Goal: Task Accomplishment & Management: Manage account settings

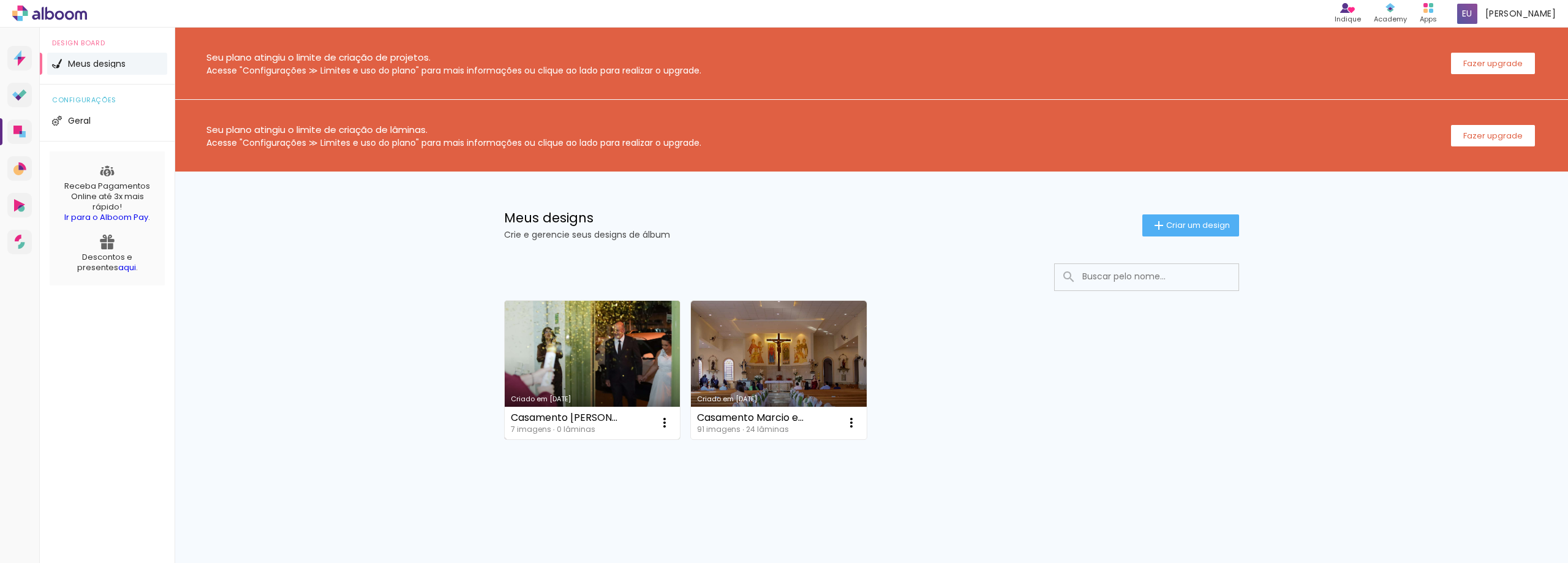
click at [561, 336] on link "Criado em [DATE]" at bounding box center [593, 370] width 175 height 138
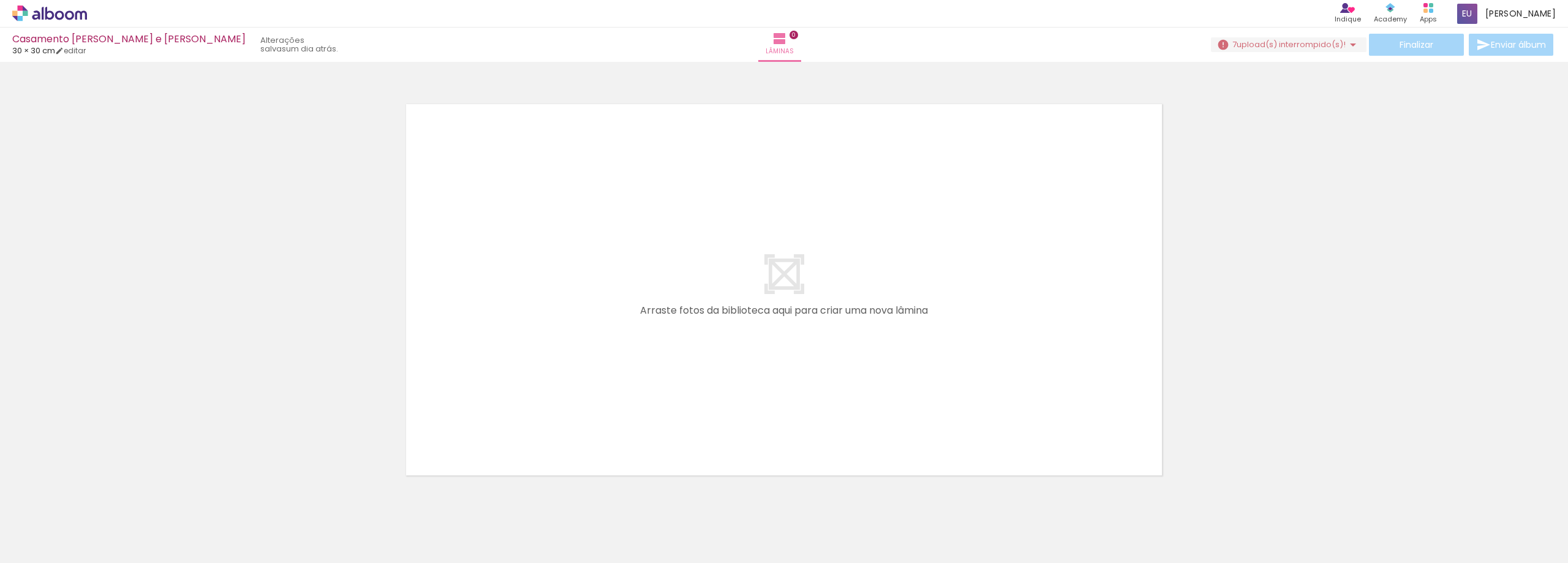
drag, startPoint x: 630, startPoint y: 535, endPoint x: 251, endPoint y: 509, distance: 379.9
click at [101, 509] on iron-horizontal-list at bounding box center [88, 525] width 25 height 77
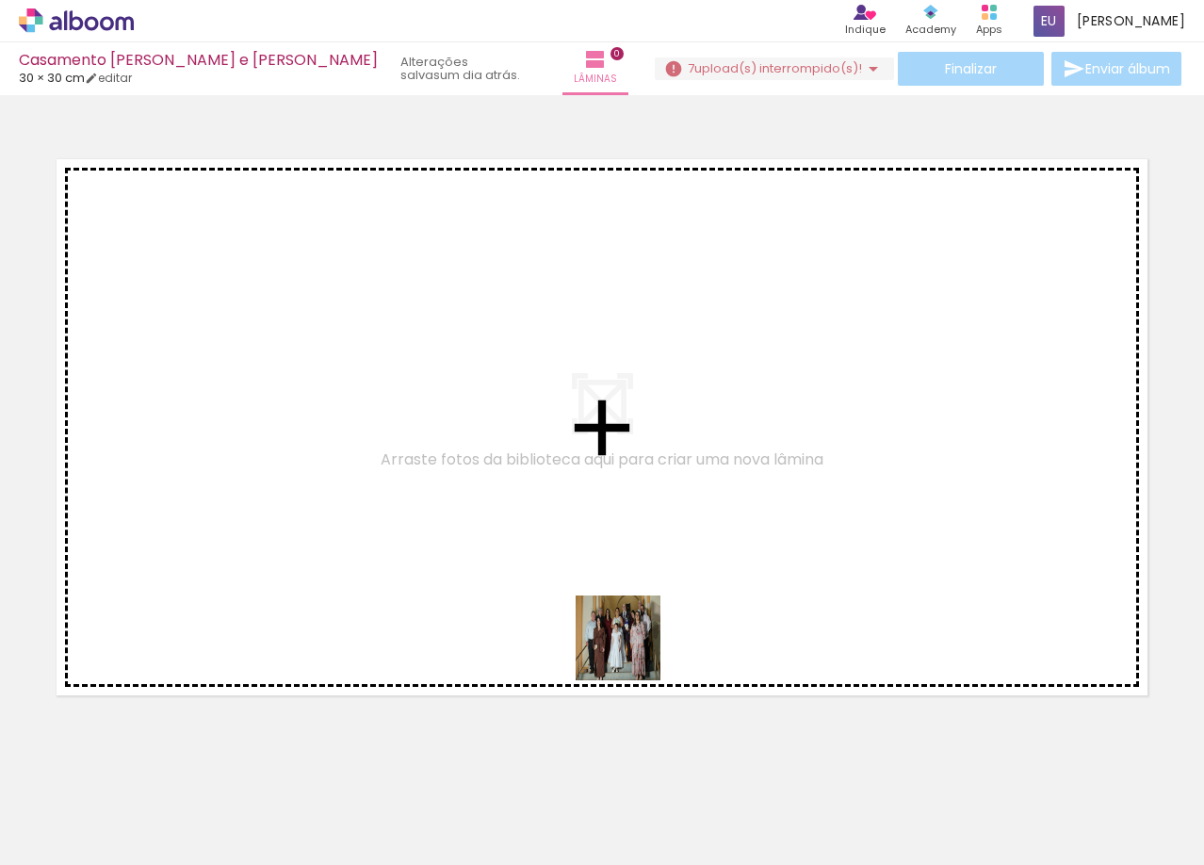
drag, startPoint x: 910, startPoint y: 808, endPoint x: 573, endPoint y: 620, distance: 386.0
click at [571, 620] on quentale-workspace at bounding box center [602, 432] width 1204 height 865
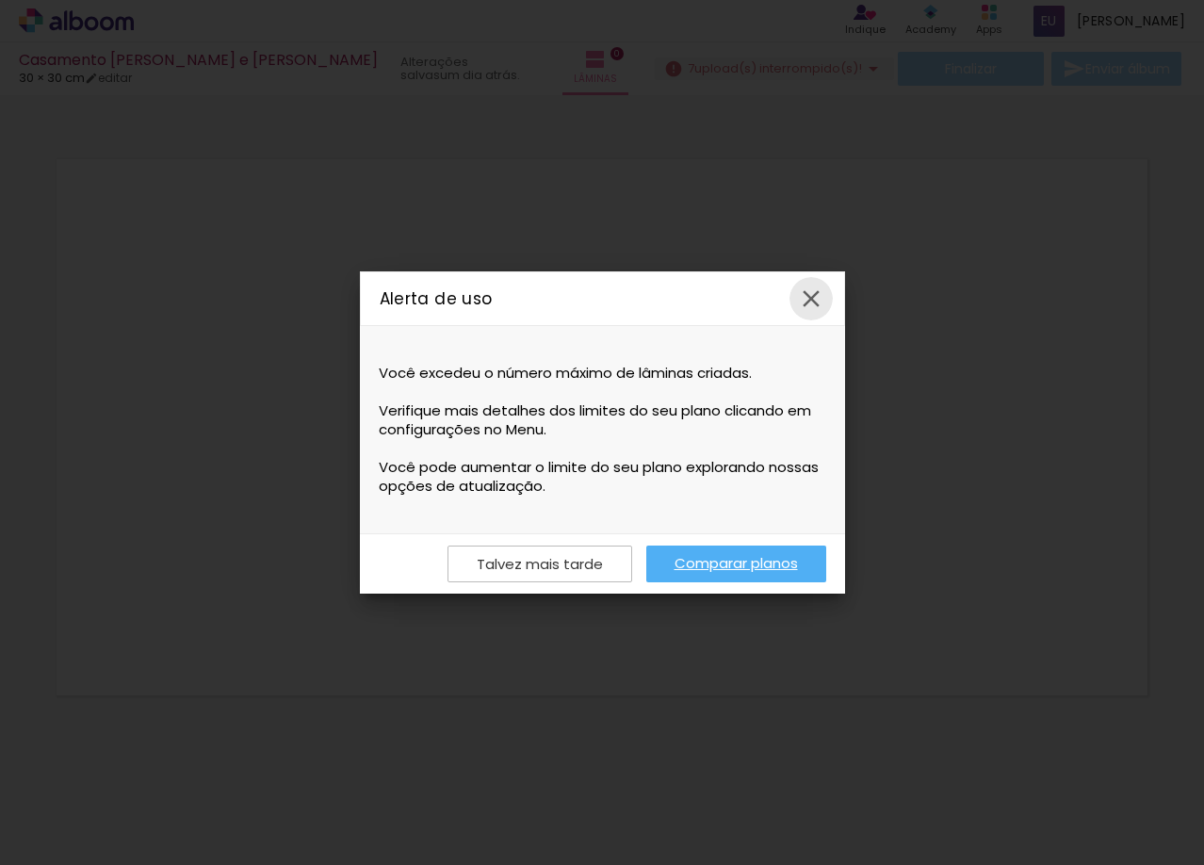
drag, startPoint x: 810, startPoint y: 302, endPoint x: 680, endPoint y: 405, distance: 165.6
click at [0, 0] on slot "Alerta de uso Você excedeu o número máximo de lâminas criadas. Verifique mais d…" at bounding box center [0, 0] width 0 height 0
drag, startPoint x: 538, startPoint y: 550, endPoint x: 533, endPoint y: 560, distance: 10.5
click at [536, 555] on div "Talvez mais tarde Comparar planos" at bounding box center [602, 563] width 485 height 60
click at [0, 0] on slot "Talvez mais tarde" at bounding box center [0, 0] width 0 height 0
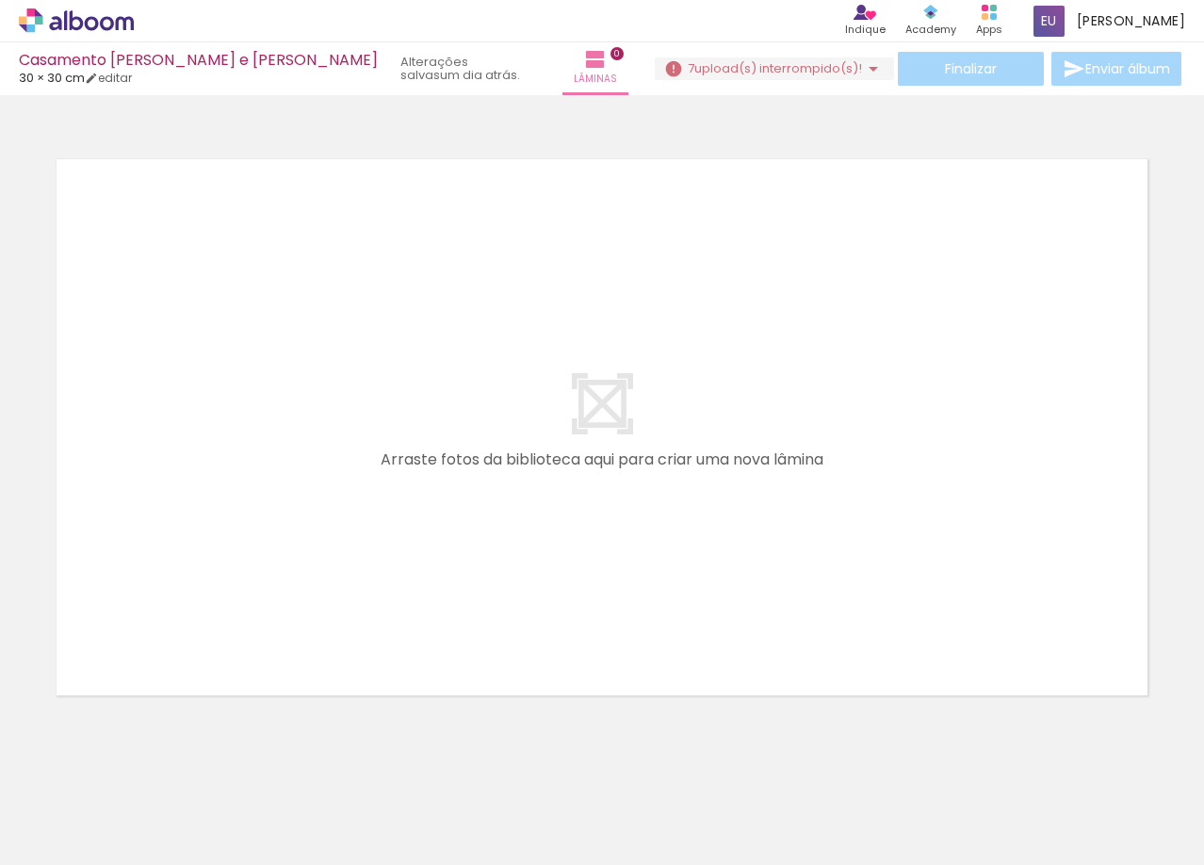
click at [783, 69] on span "upload(s) interrompido(s)!" at bounding box center [779, 68] width 168 height 18
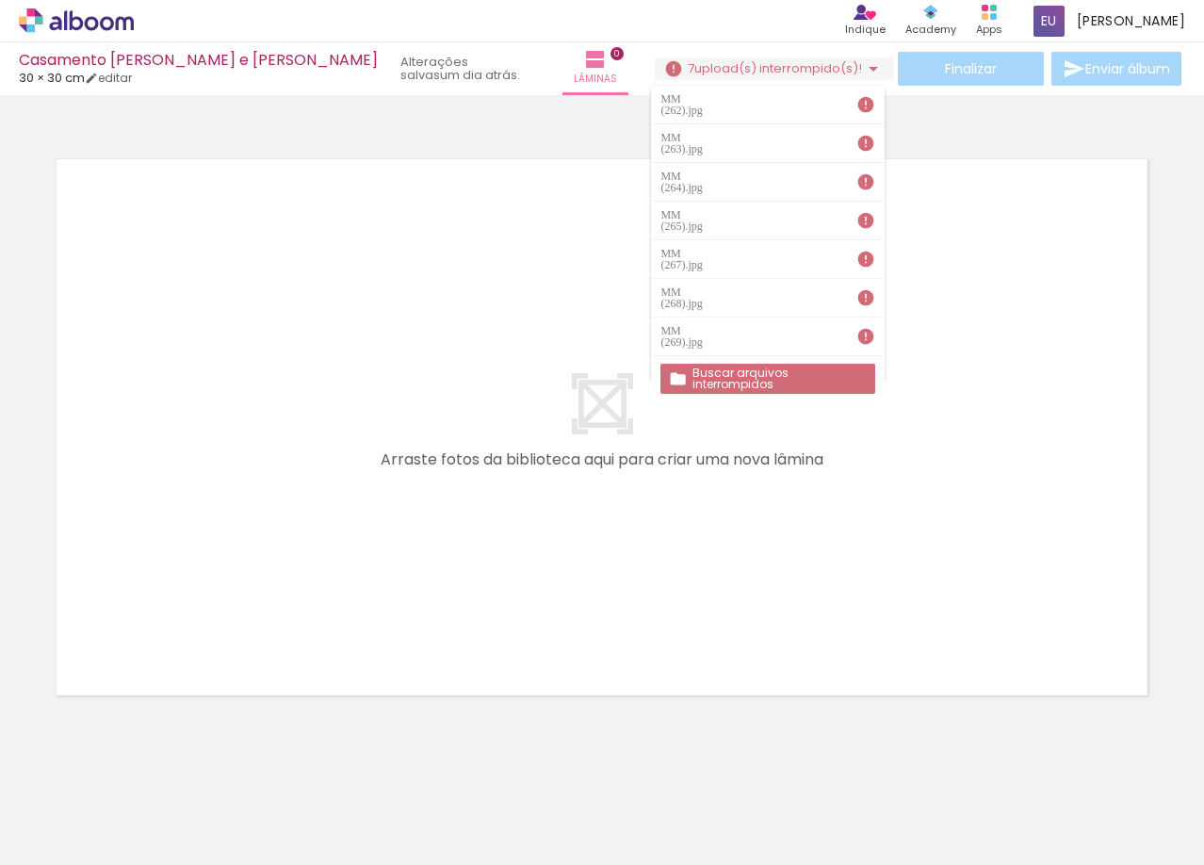
click at [867, 327] on iron-icon at bounding box center [866, 336] width 19 height 19
click at [821, 71] on span "upload(s) interrompido(s)!" at bounding box center [779, 68] width 168 height 18
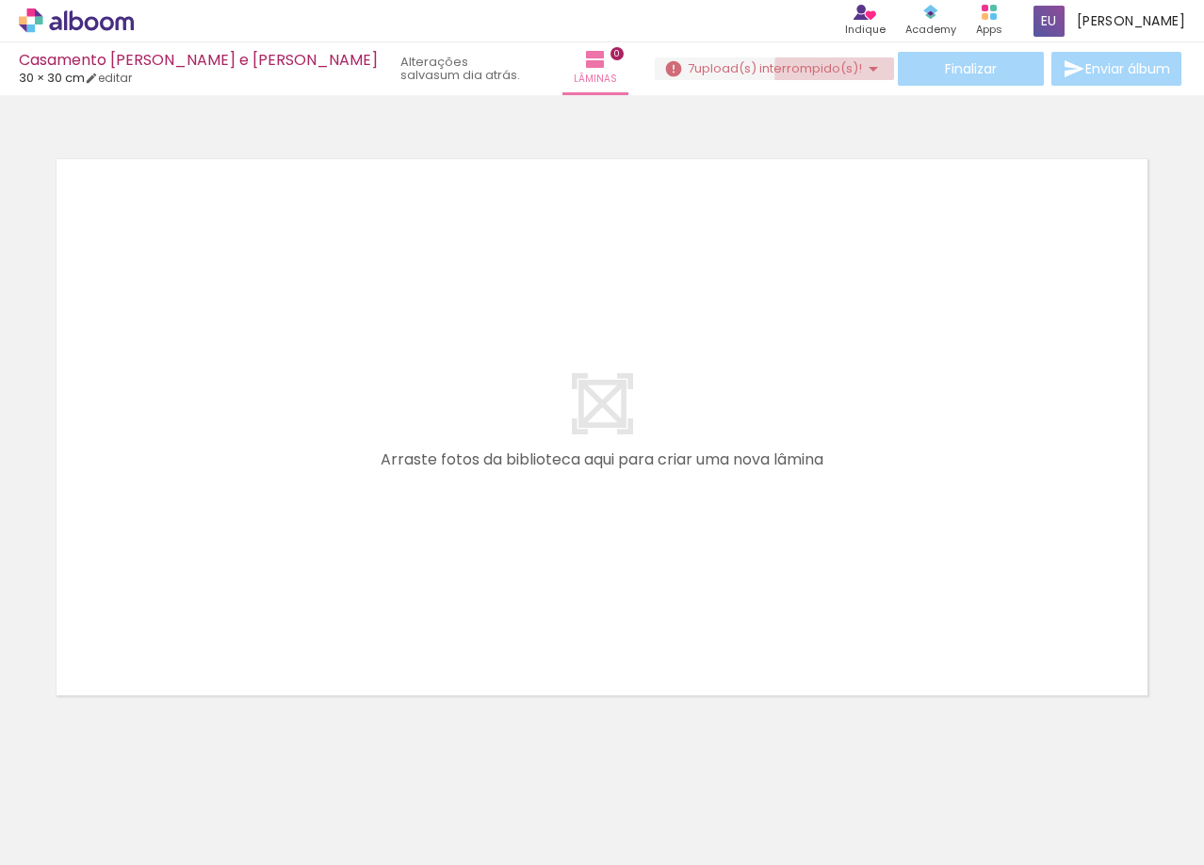
click at [849, 71] on span "upload(s) interrompido(s)!" at bounding box center [779, 68] width 168 height 18
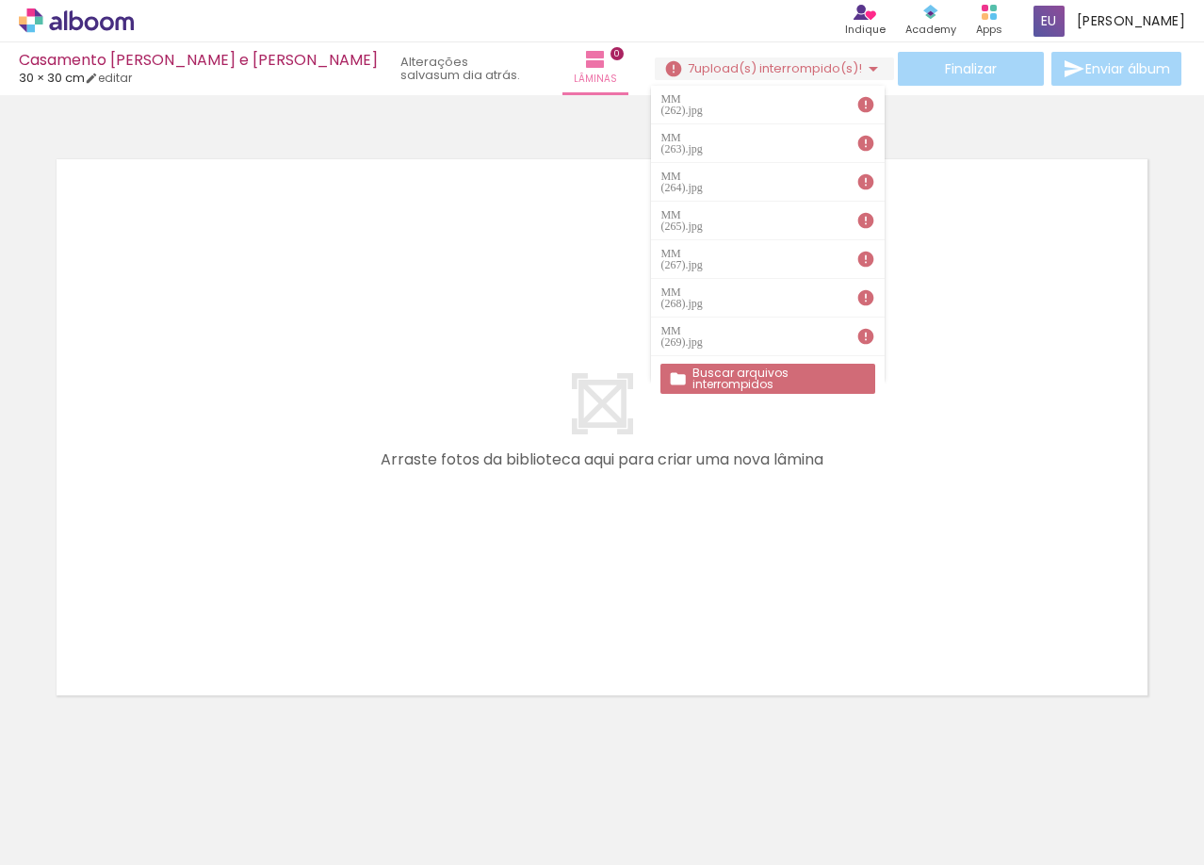
click at [0, 0] on slot "Buscar arquivos interrompidos" at bounding box center [0, 0] width 0 height 0
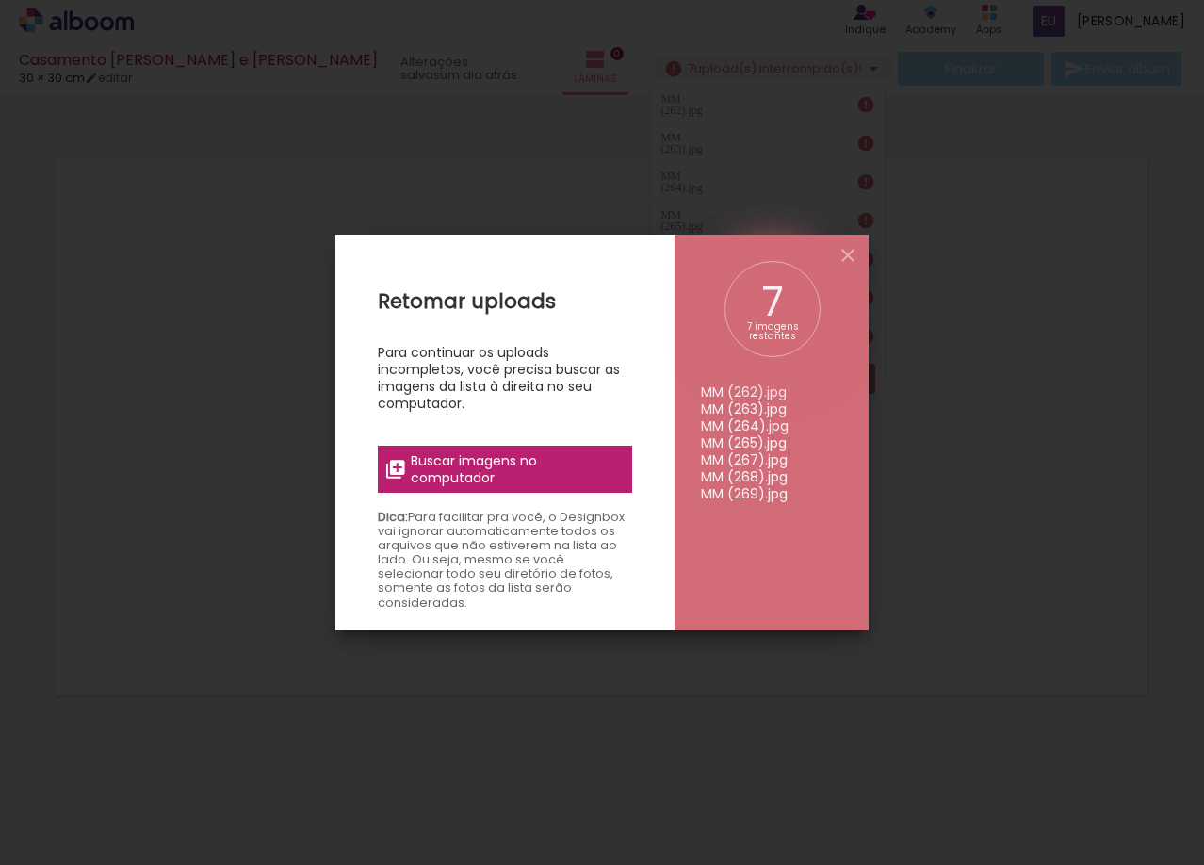
click at [842, 252] on iron-icon at bounding box center [848, 255] width 23 height 23
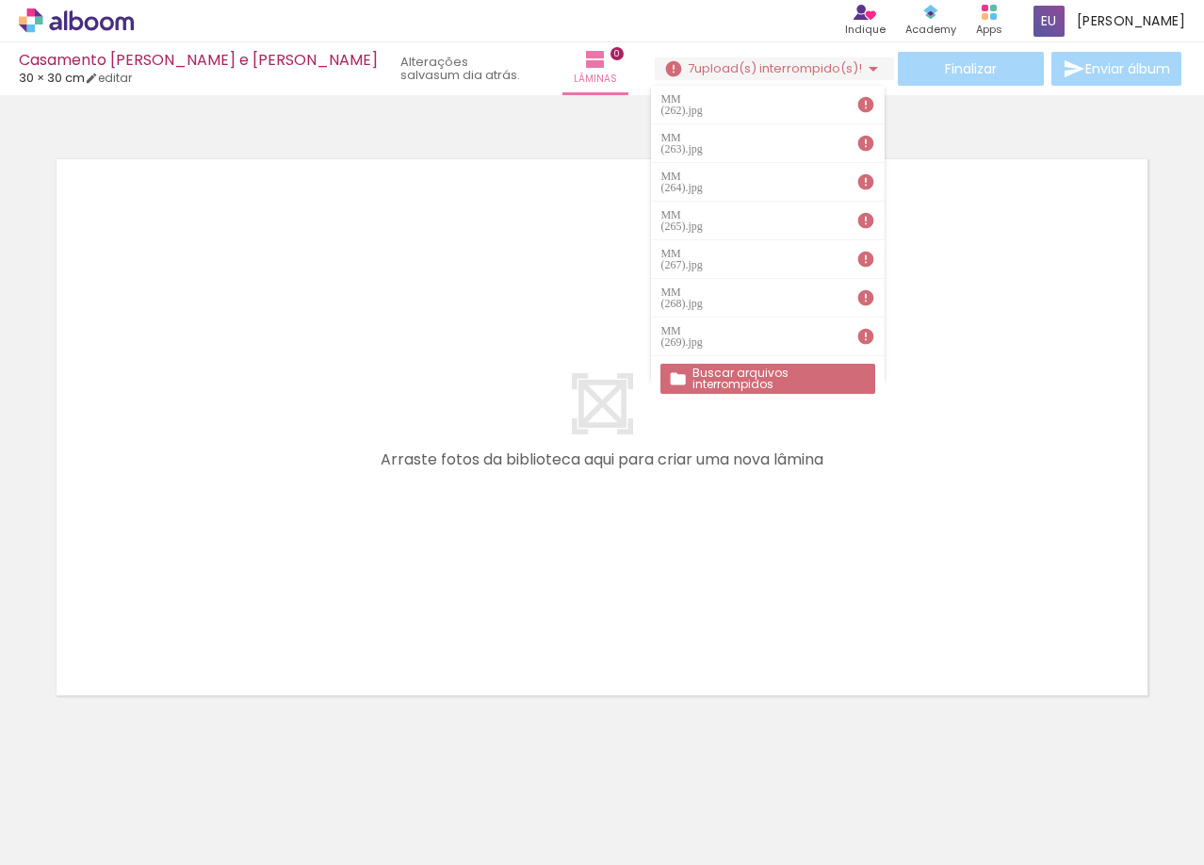
click at [695, 66] on span "upload(s) interrompido(s)!" at bounding box center [779, 68] width 168 height 18
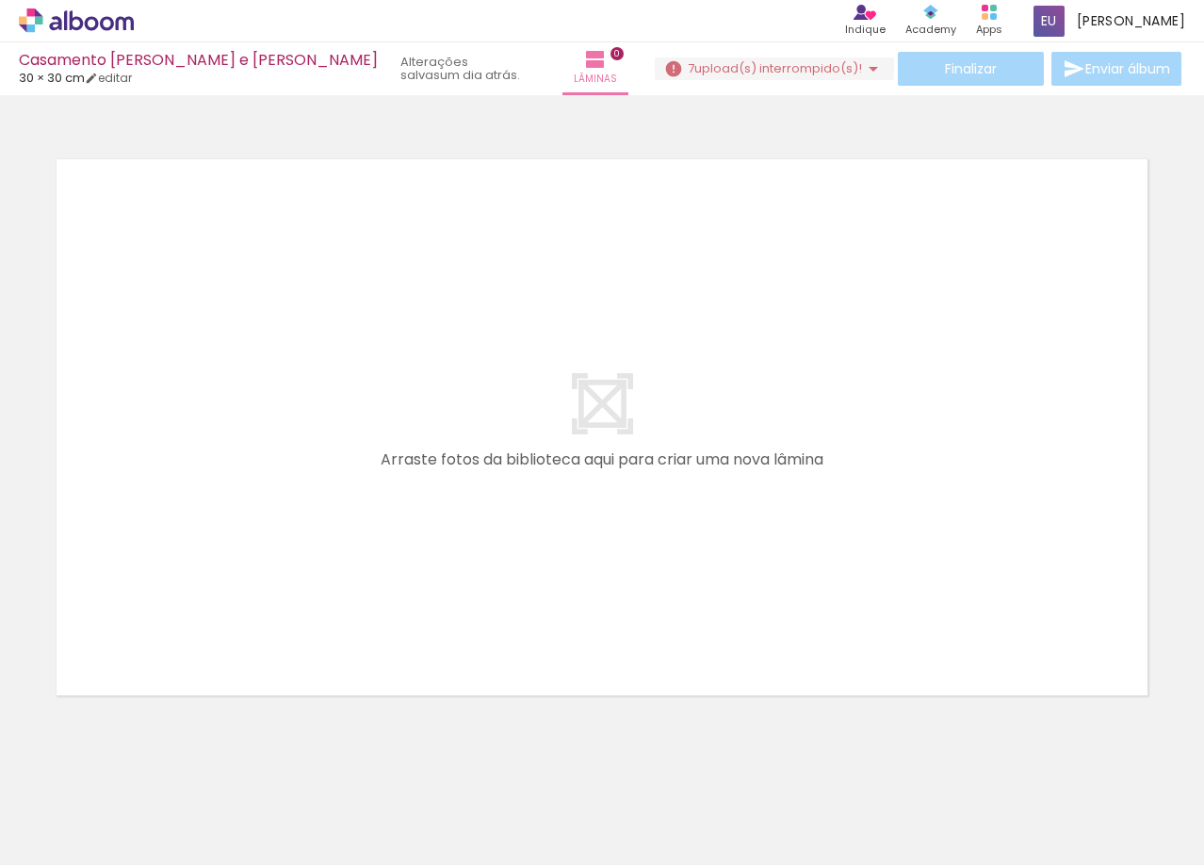
click at [698, 64] on span "upload(s) interrompido(s)!" at bounding box center [779, 68] width 168 height 18
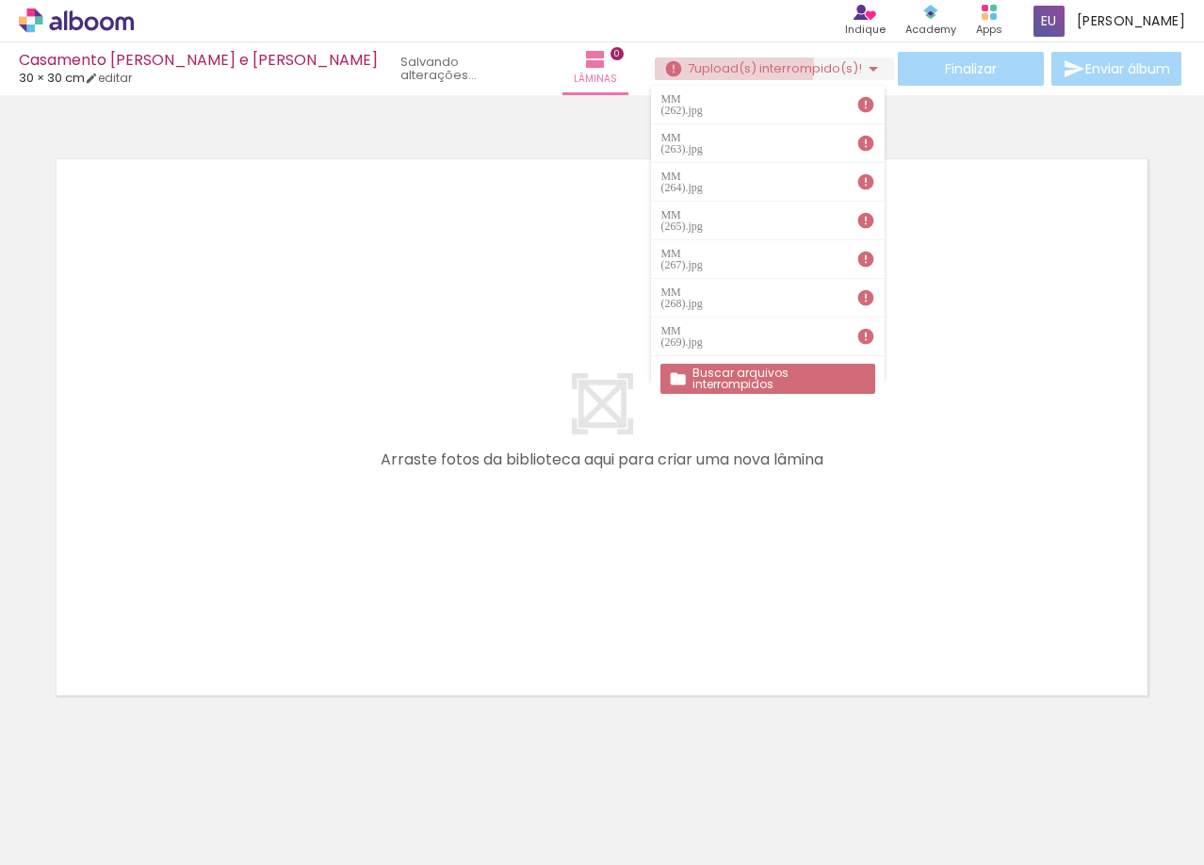
click at [698, 64] on span "upload(s) interrompido(s)!" at bounding box center [779, 68] width 168 height 18
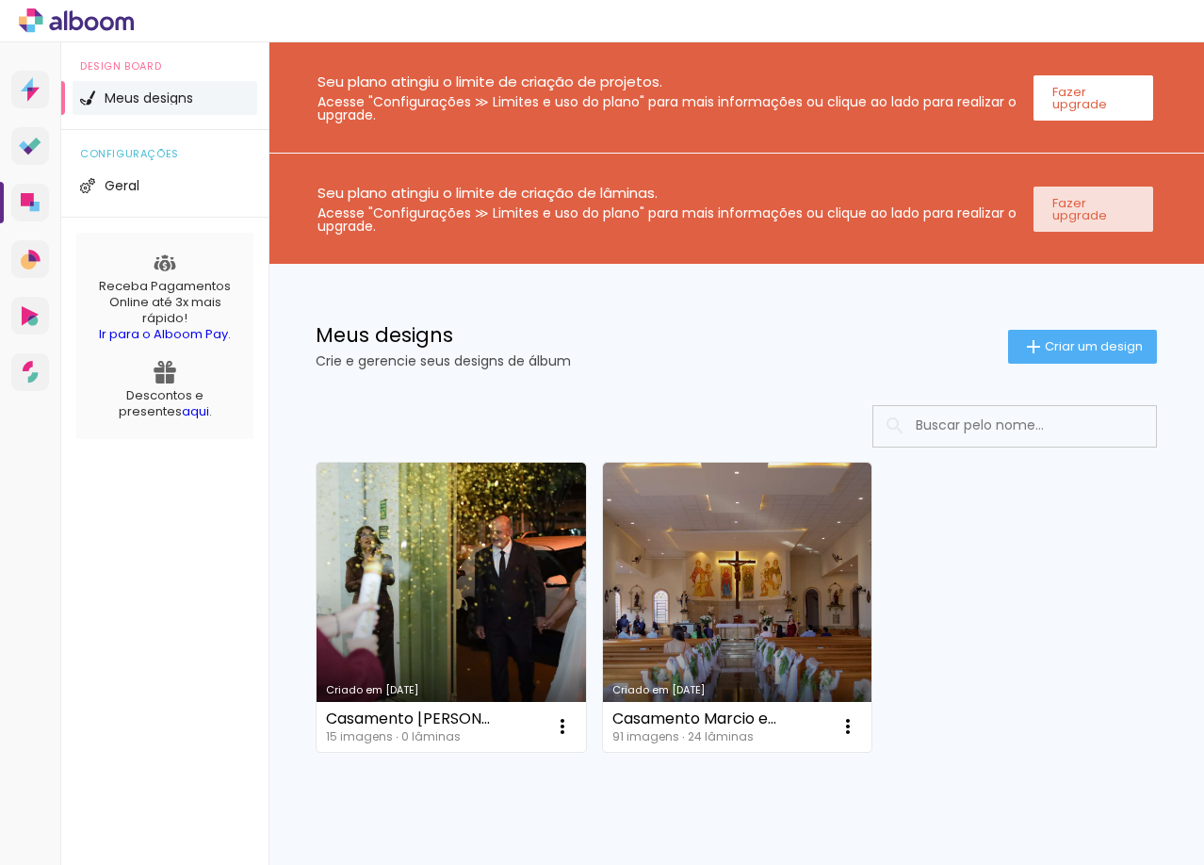
click at [1108, 197] on paper-button "Fazer upgrade" at bounding box center [1094, 209] width 121 height 45
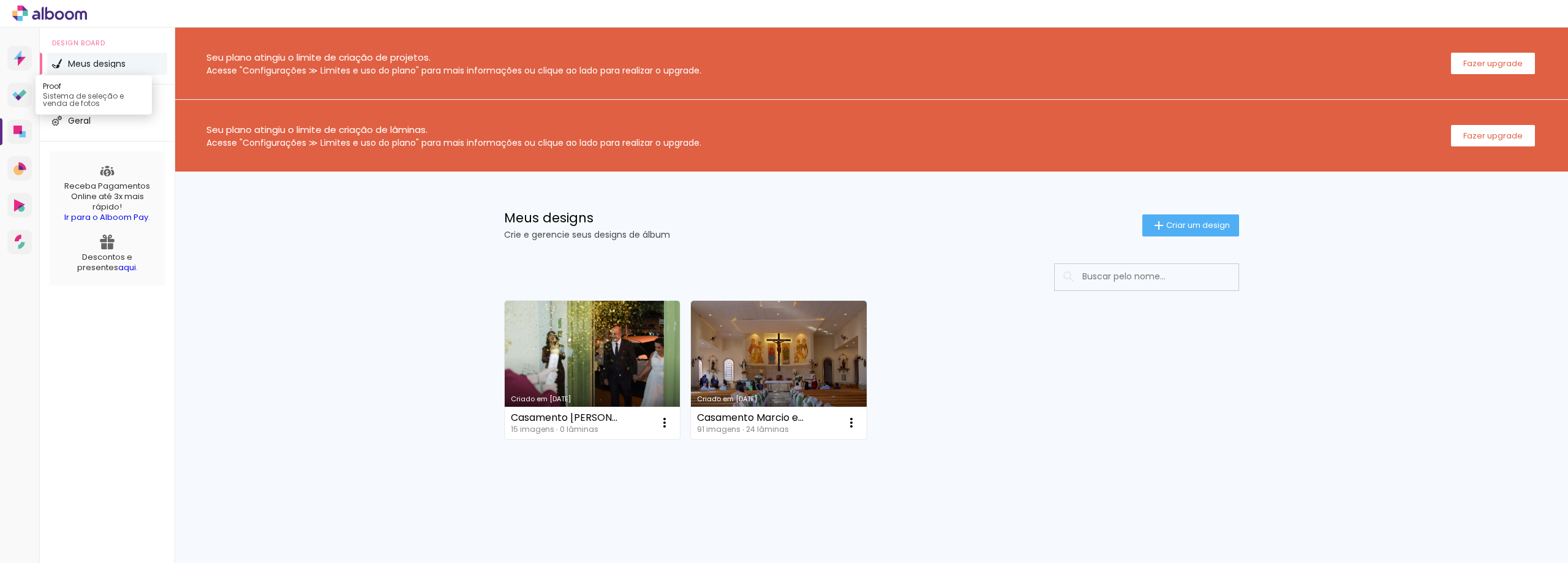
click at [16, 90] on icon at bounding box center [19, 96] width 15 height 12
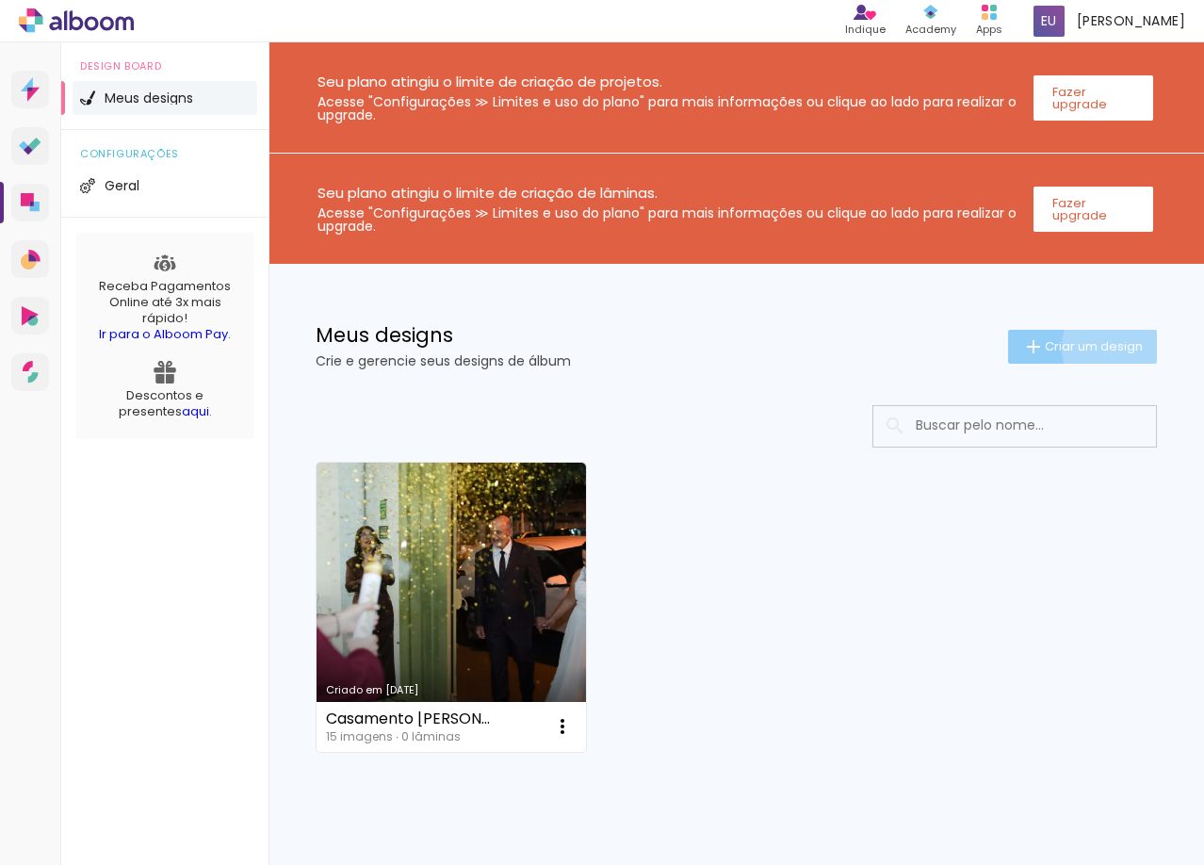
click at [1096, 347] on span "Criar um design" at bounding box center [1094, 346] width 98 height 12
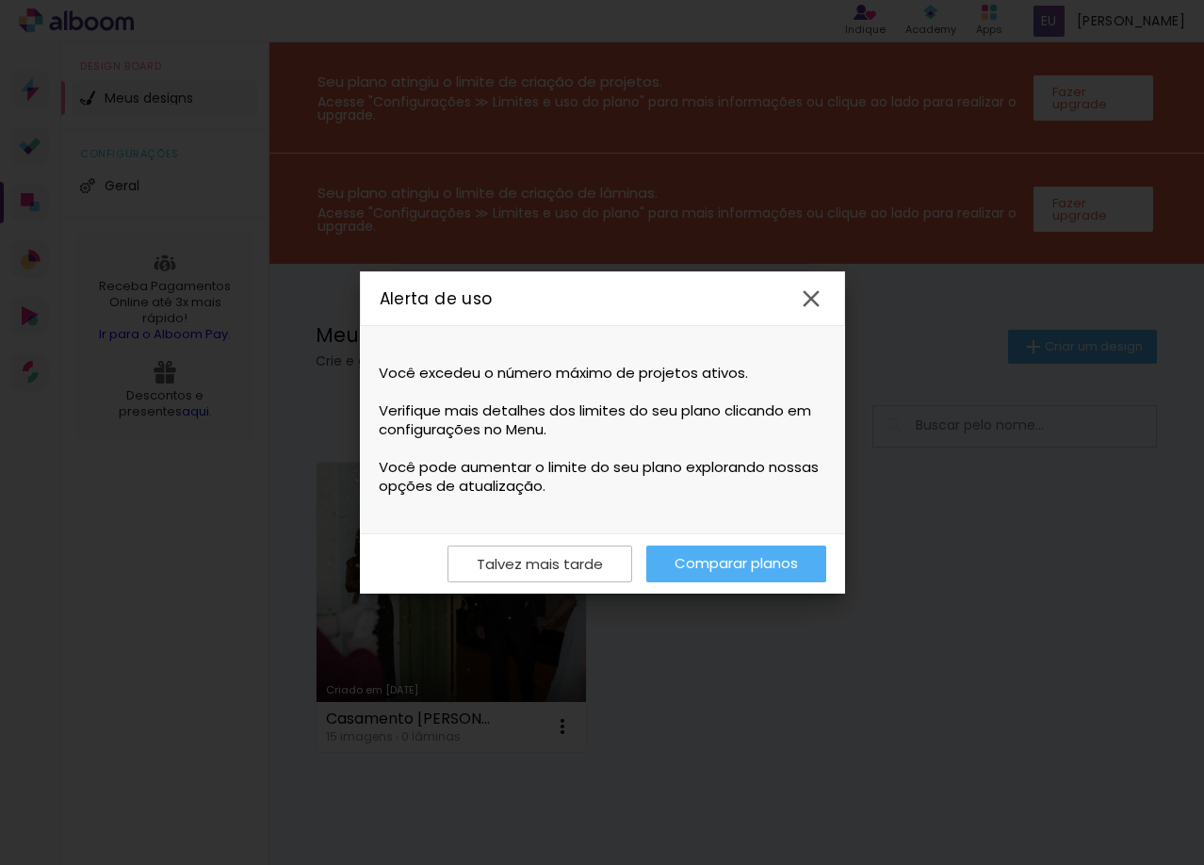
click at [794, 309] on paper-icon-button at bounding box center [811, 298] width 43 height 43
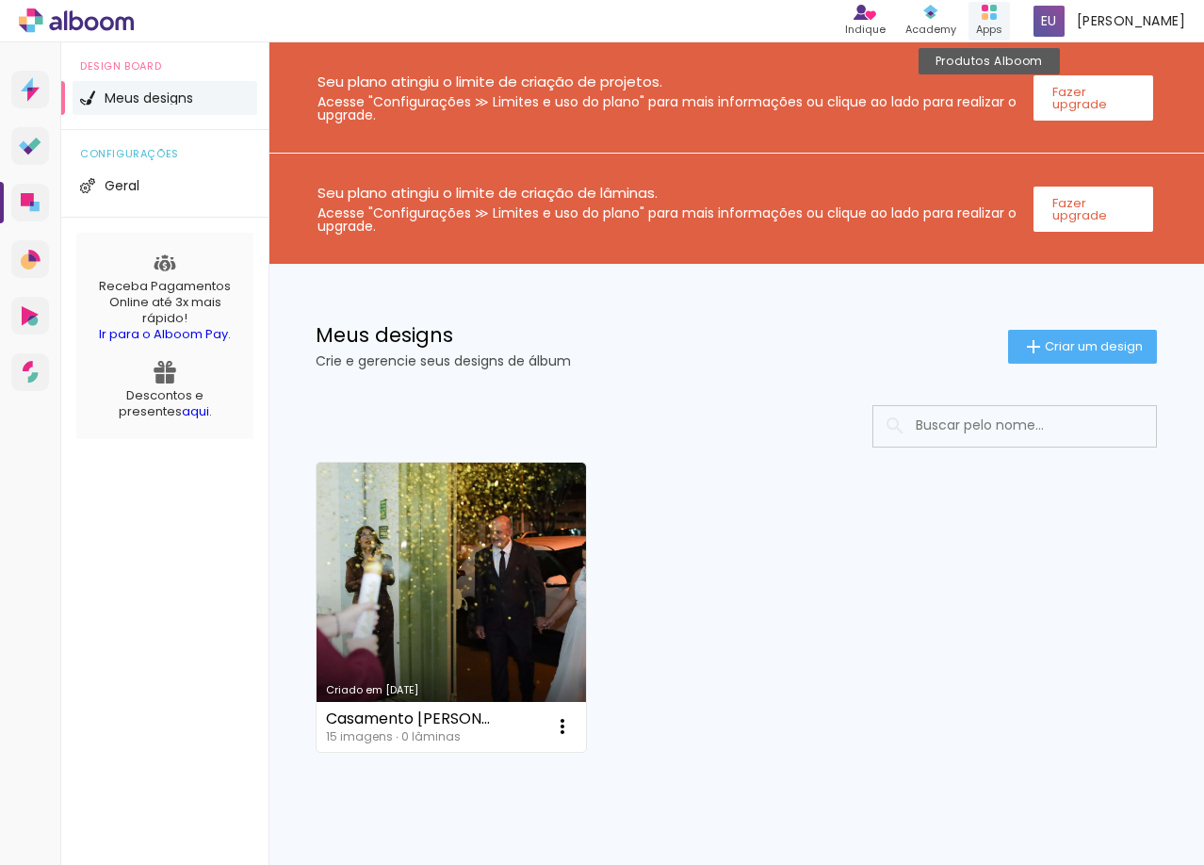
click at [1003, 23] on div "Apps" at bounding box center [989, 30] width 26 height 16
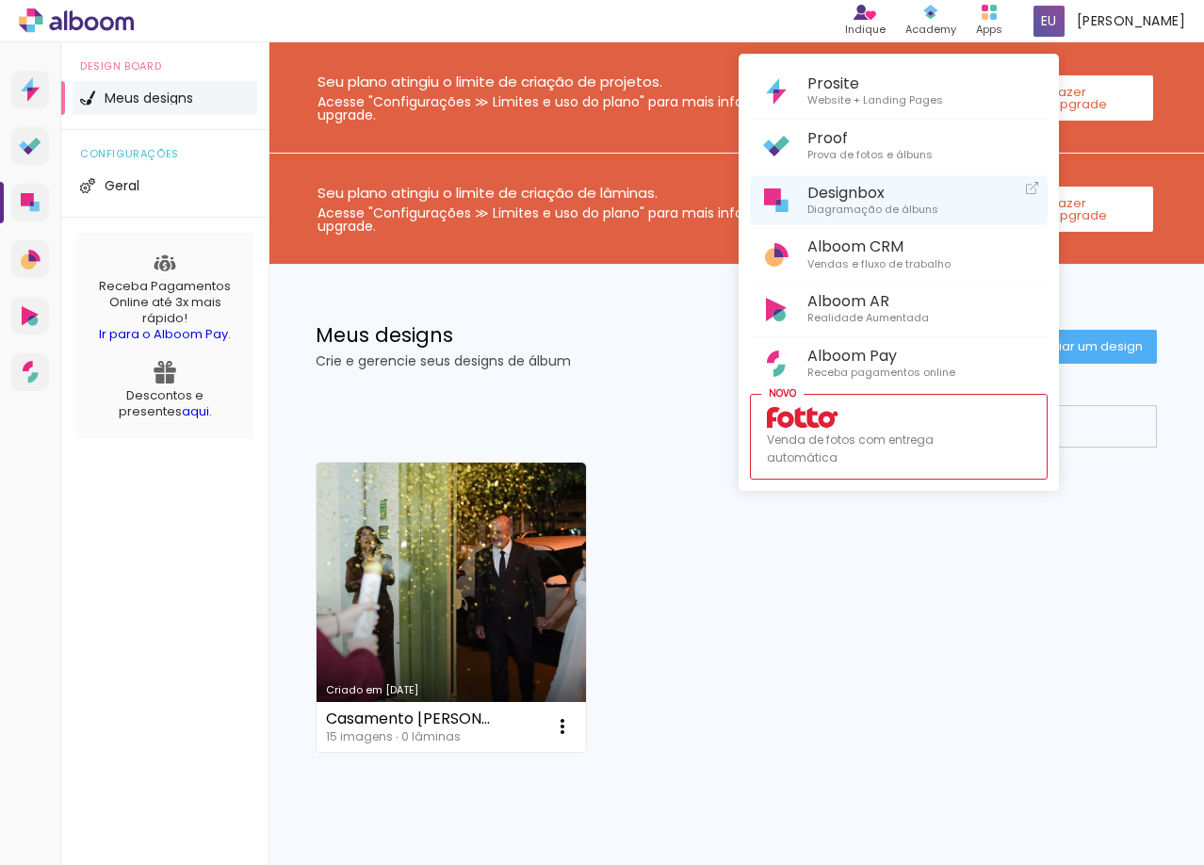
click at [853, 198] on span "Designbox" at bounding box center [873, 193] width 131 height 18
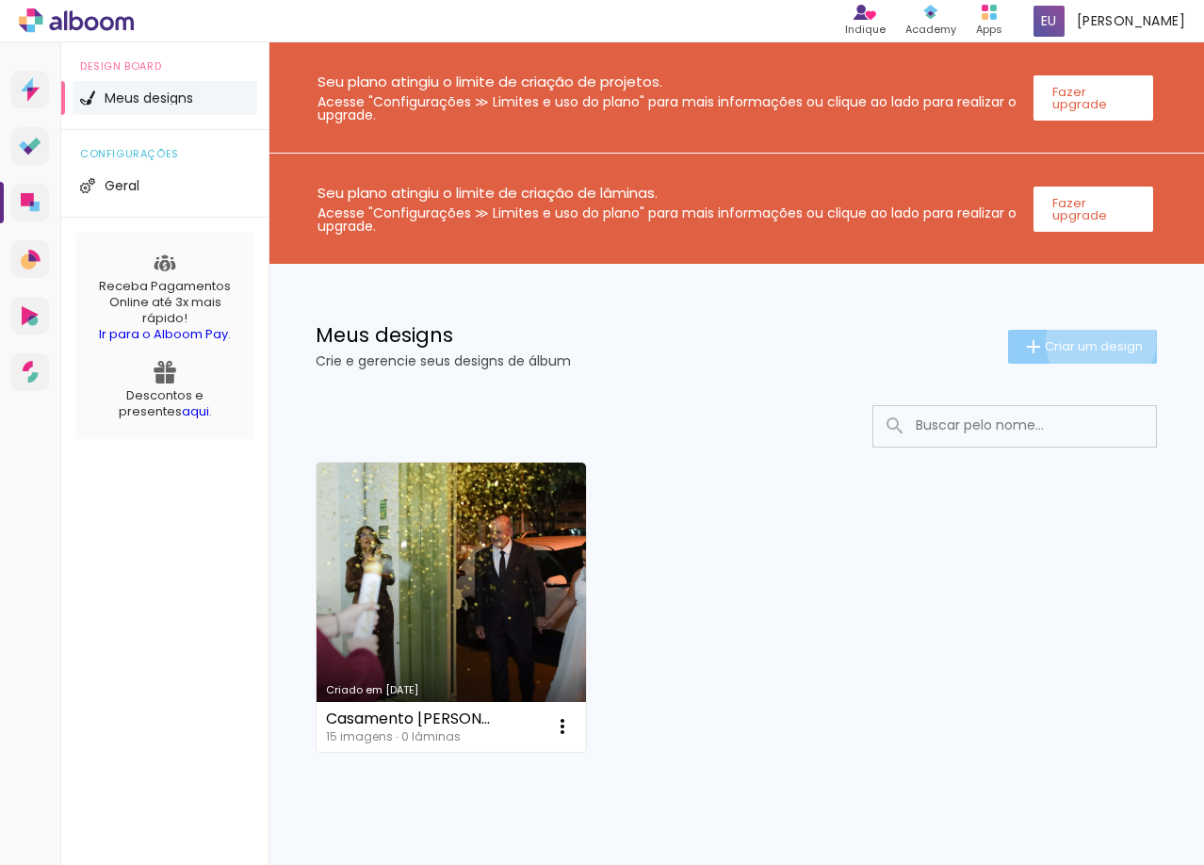
click at [1084, 341] on span "Criar um design" at bounding box center [1094, 346] width 98 height 12
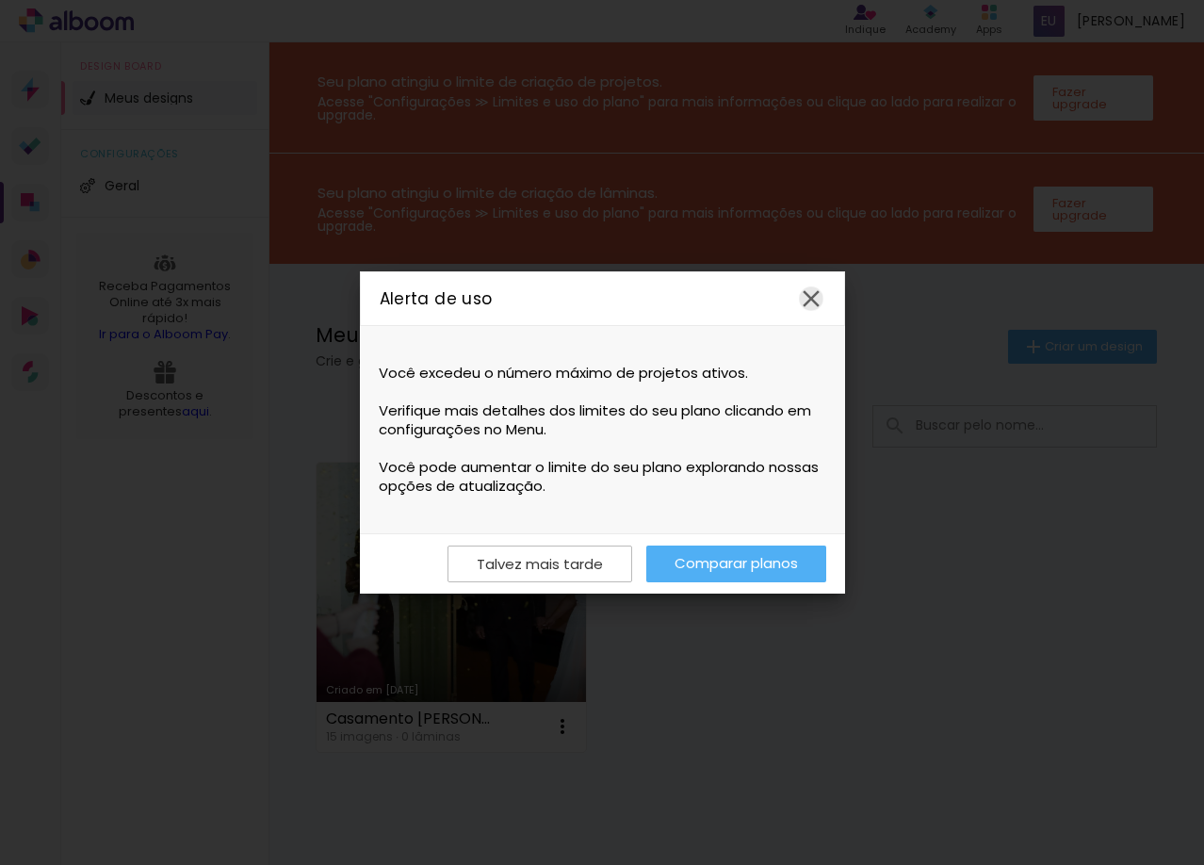
click at [812, 307] on iron-icon at bounding box center [811, 299] width 28 height 28
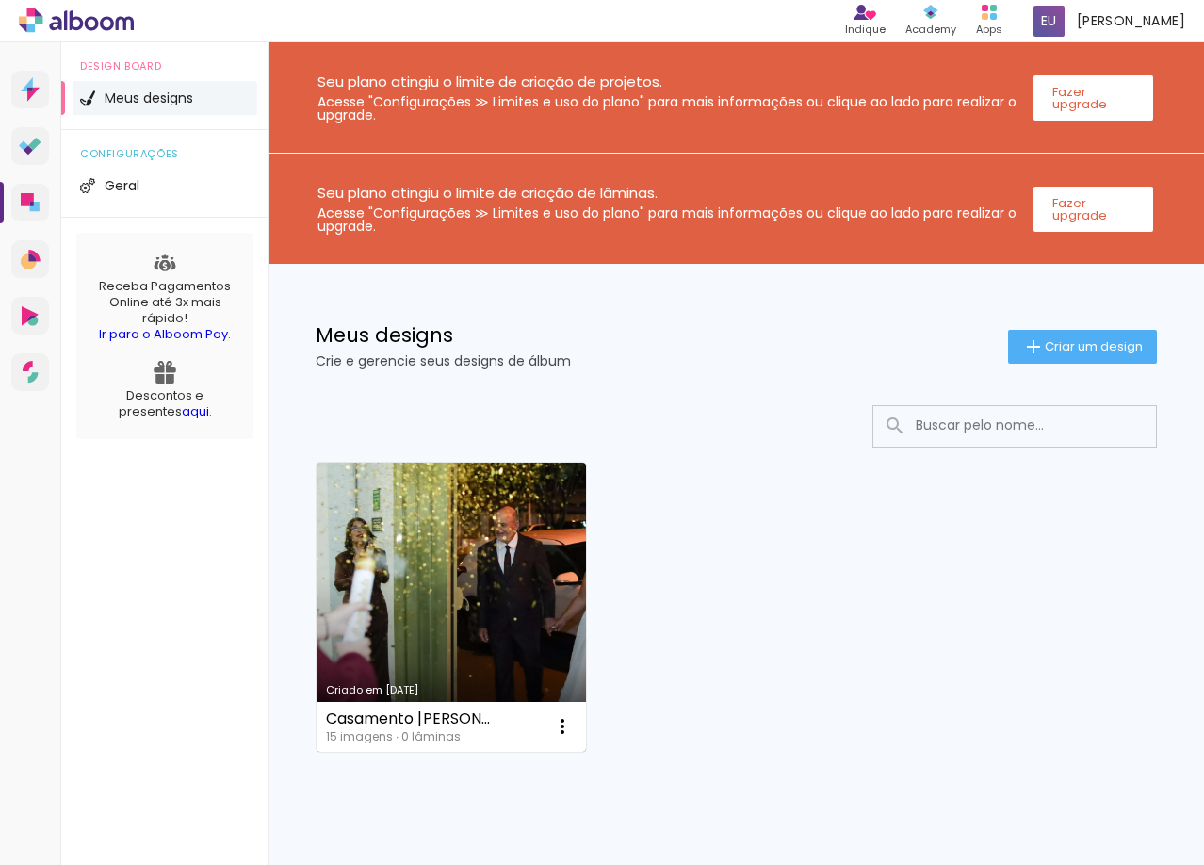
click at [543, 614] on link "Criado em [DATE]" at bounding box center [452, 607] width 270 height 289
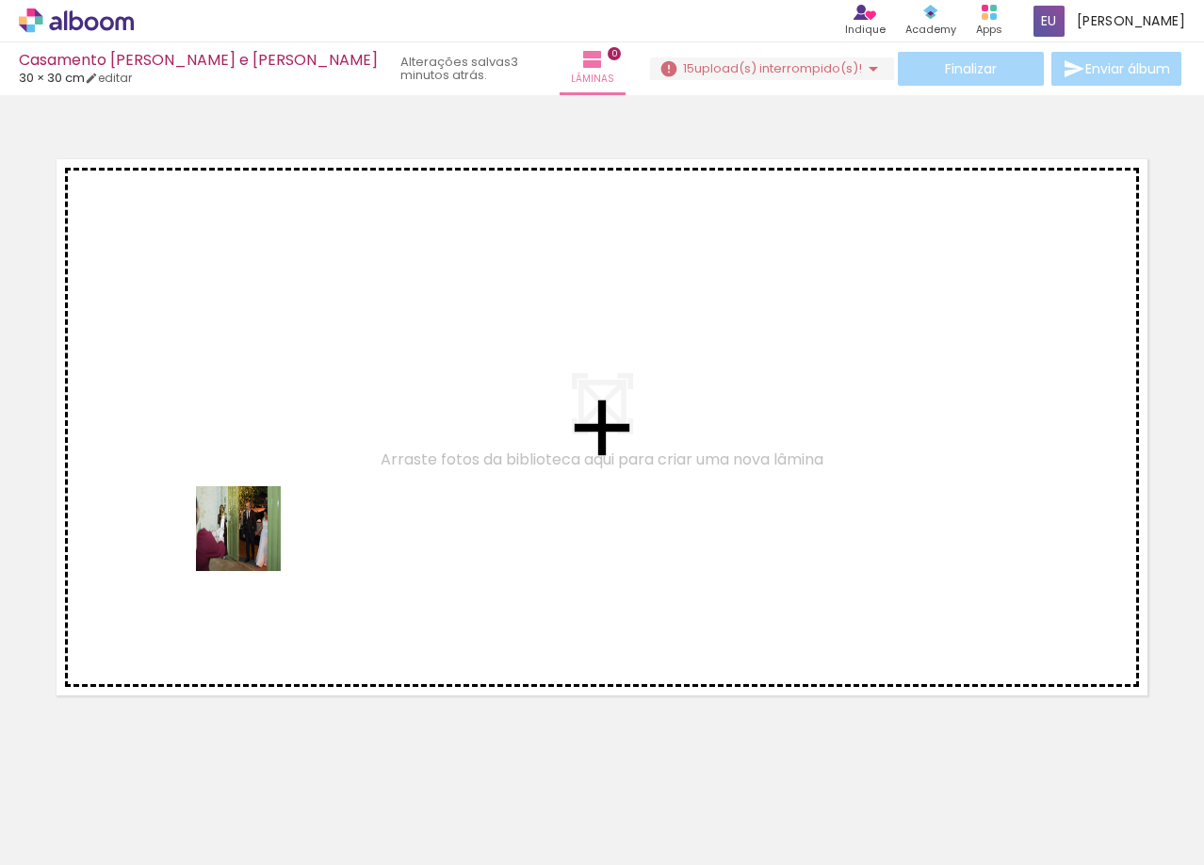
drag, startPoint x: 221, startPoint y: 666, endPoint x: 286, endPoint y: 450, distance: 226.3
click at [286, 450] on quentale-workspace at bounding box center [602, 432] width 1204 height 865
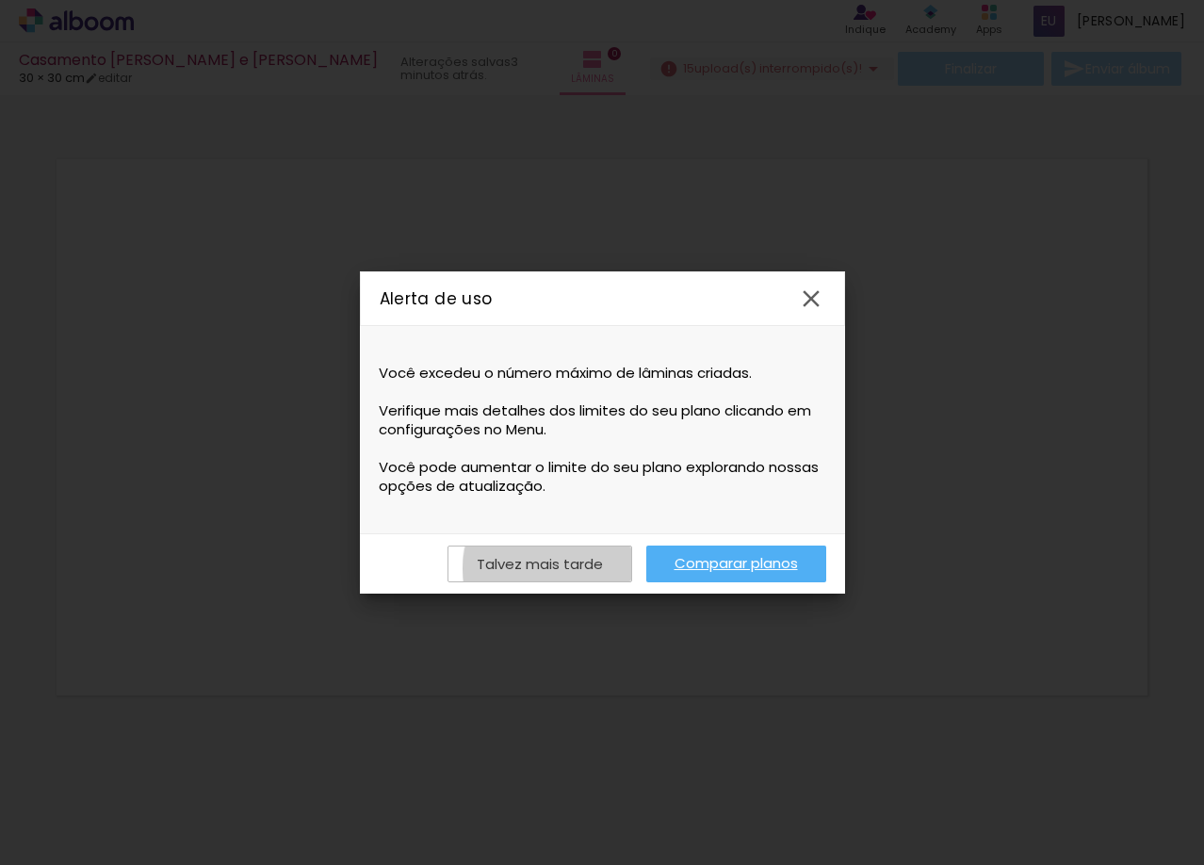
click at [0, 0] on slot "Talvez mais tarde" at bounding box center [0, 0] width 0 height 0
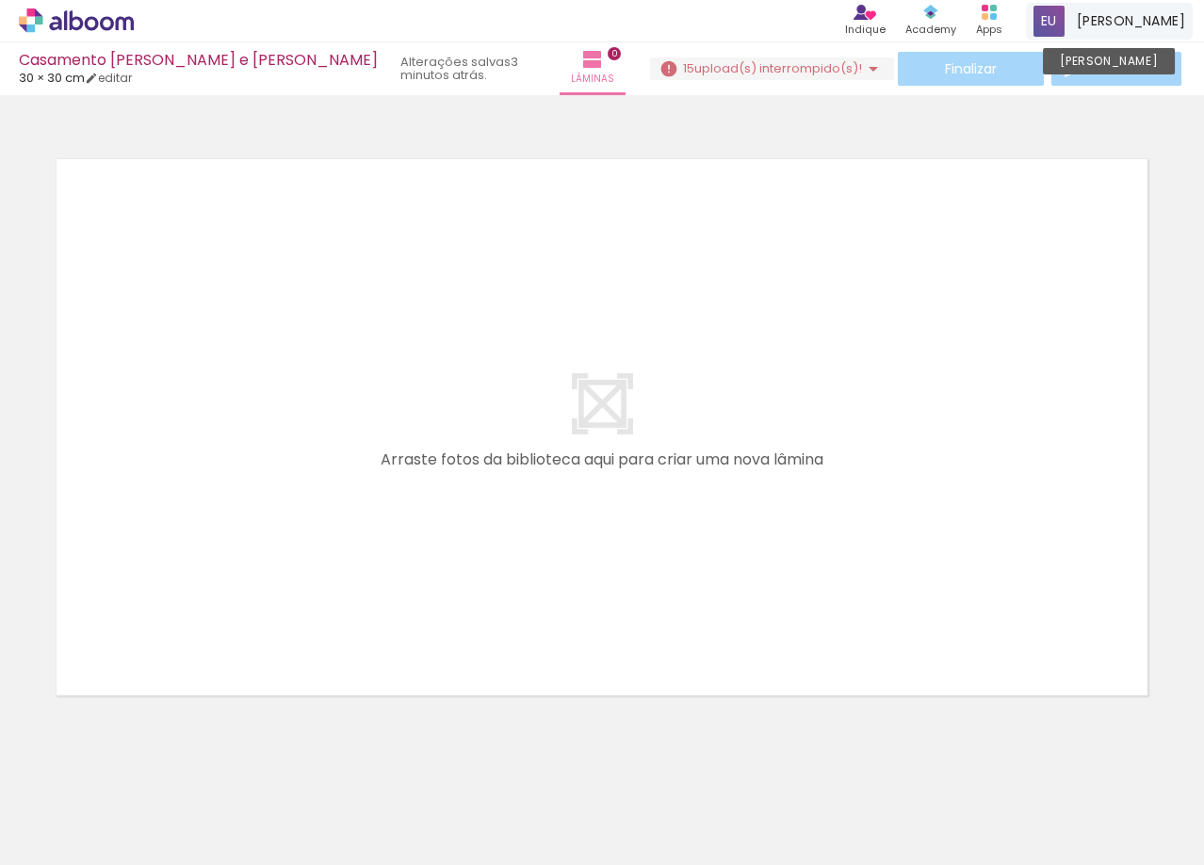
click at [1144, 15] on span "eric ueite" at bounding box center [1131, 21] width 108 height 20
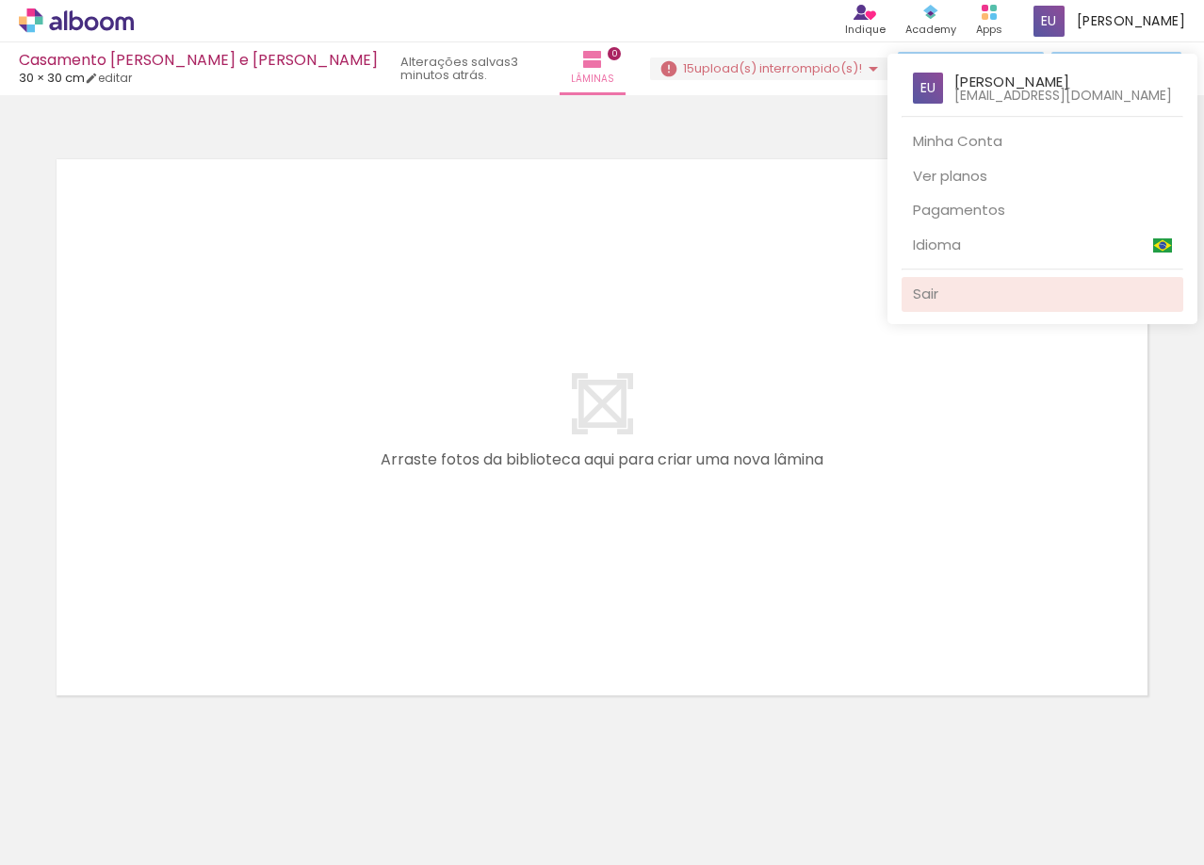
click at [996, 313] on div "eric ueite ericueite@hotmail.com Minha Conta Ver planos Pagamentos Idioma Sair" at bounding box center [1043, 189] width 310 height 270
click at [996, 303] on link "Sair" at bounding box center [1043, 294] width 282 height 35
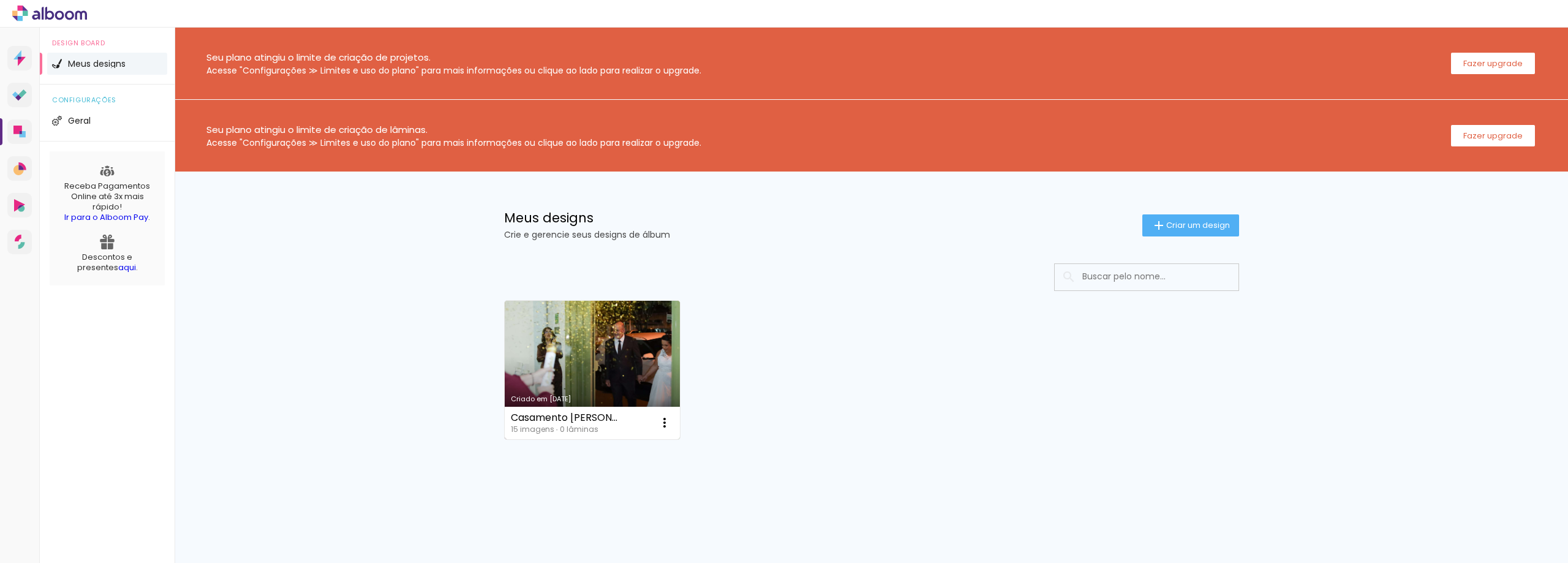
click at [623, 364] on link "Criado em [DATE]" at bounding box center [593, 370] width 175 height 138
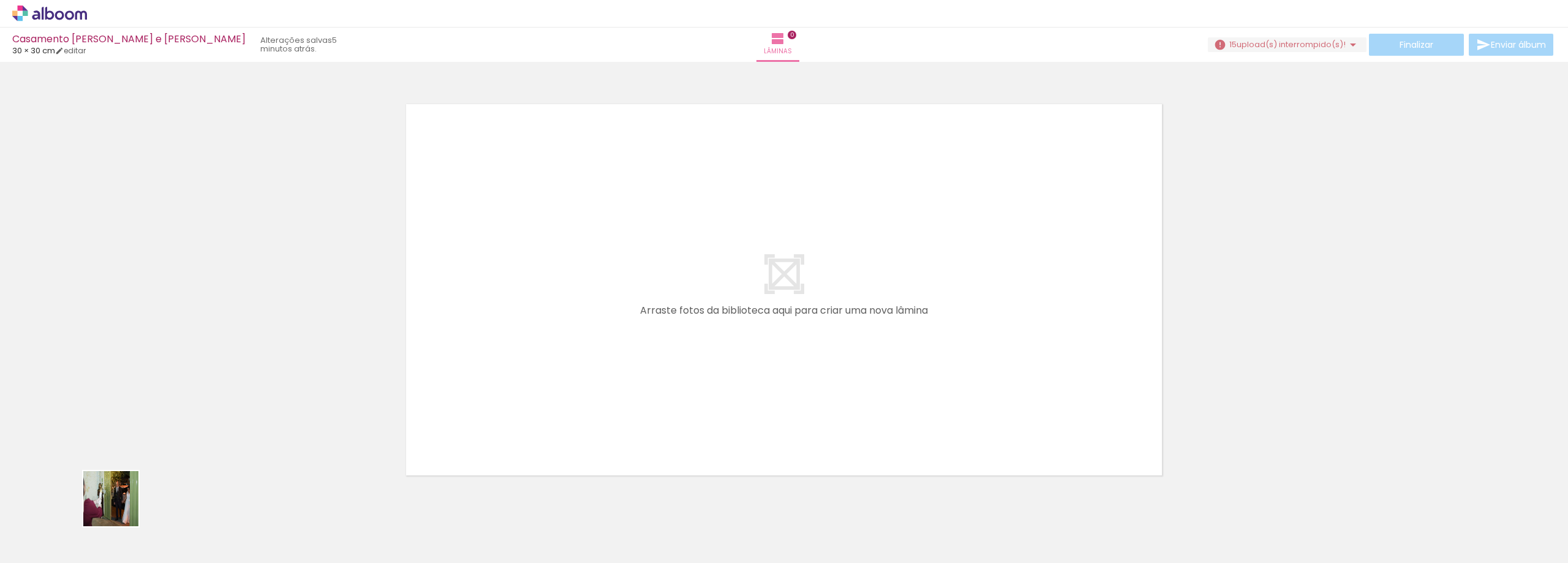
drag, startPoint x: 120, startPoint y: 516, endPoint x: 123, endPoint y: 387, distance: 129.0
click at [123, 387] on quentale-workspace at bounding box center [784, 282] width 1568 height 563
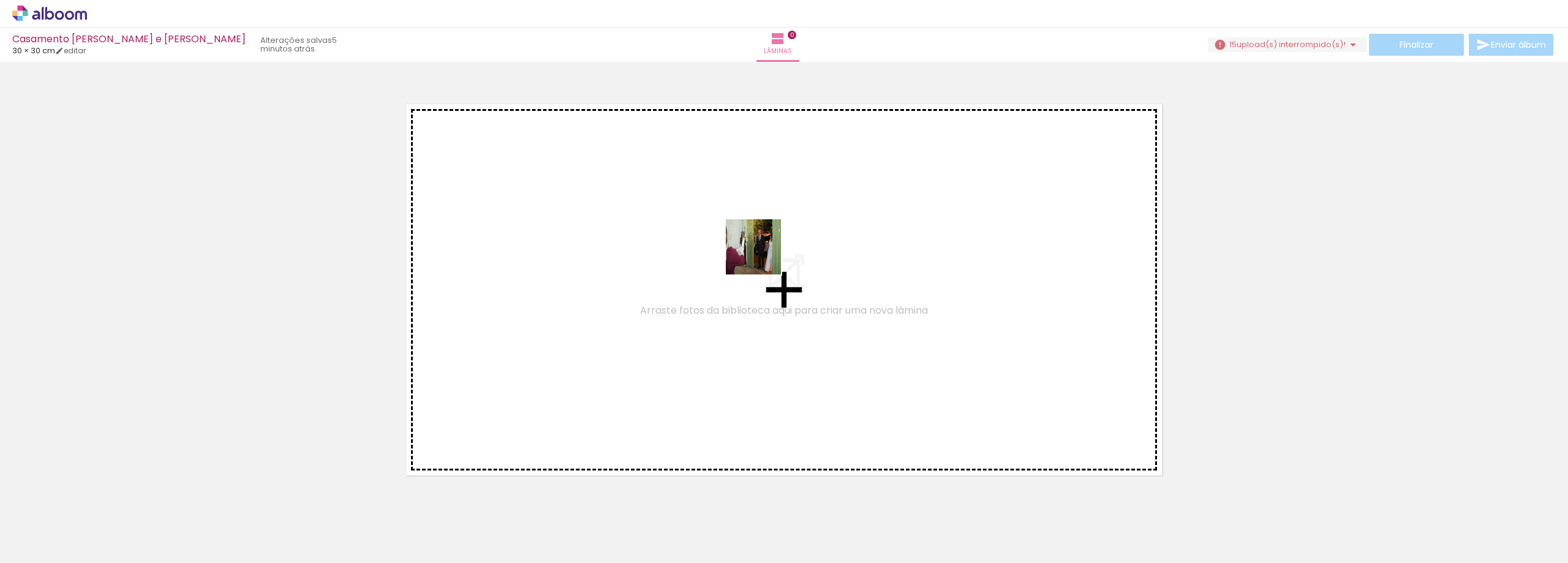
drag, startPoint x: 123, startPoint y: 527, endPoint x: 755, endPoint y: 259, distance: 686.5
click at [761, 256] on quentale-workspace at bounding box center [784, 282] width 1568 height 563
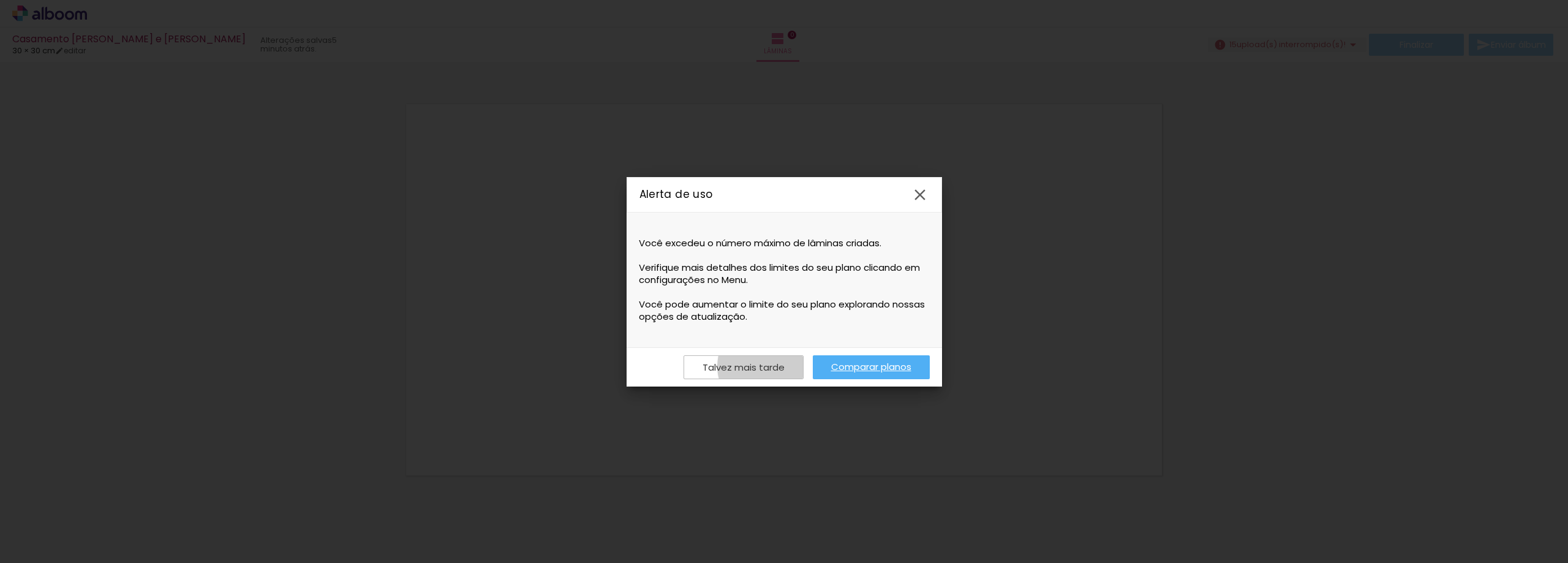
click at [0, 0] on slot "Talvez mais tarde" at bounding box center [0, 0] width 0 height 0
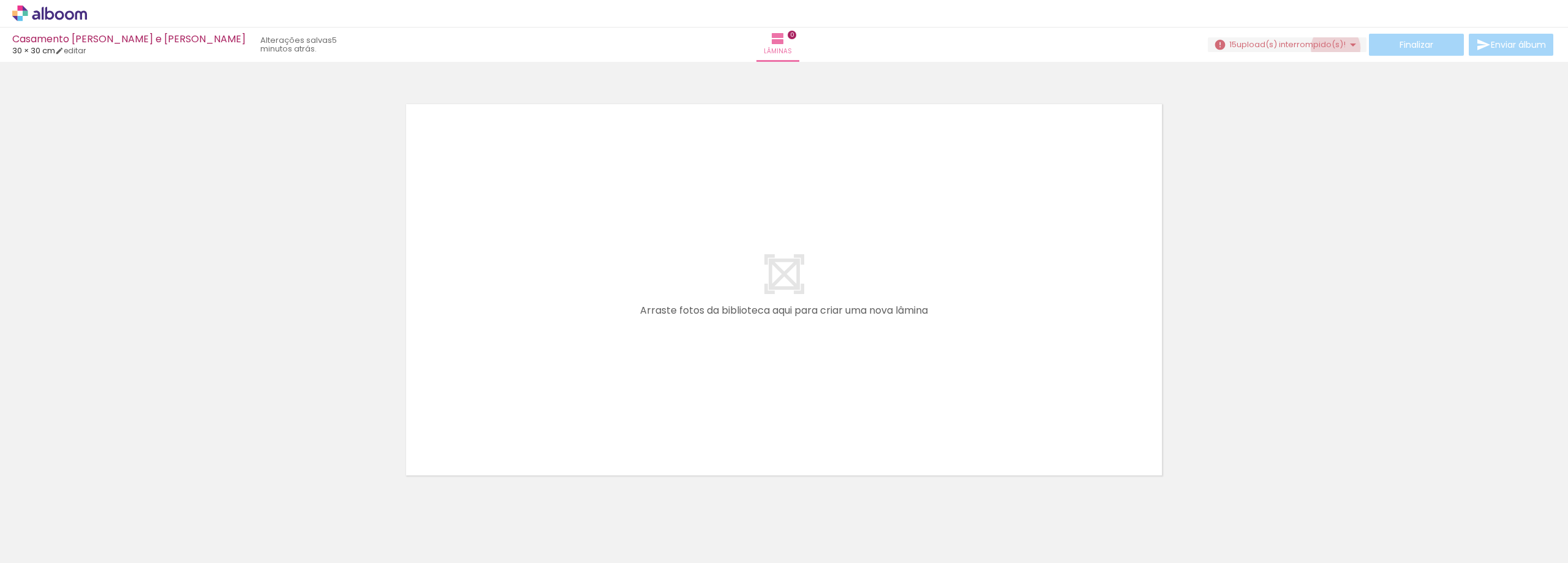
click at [1330, 48] on span "upload(s) interrompido(s)!" at bounding box center [1291, 44] width 109 height 12
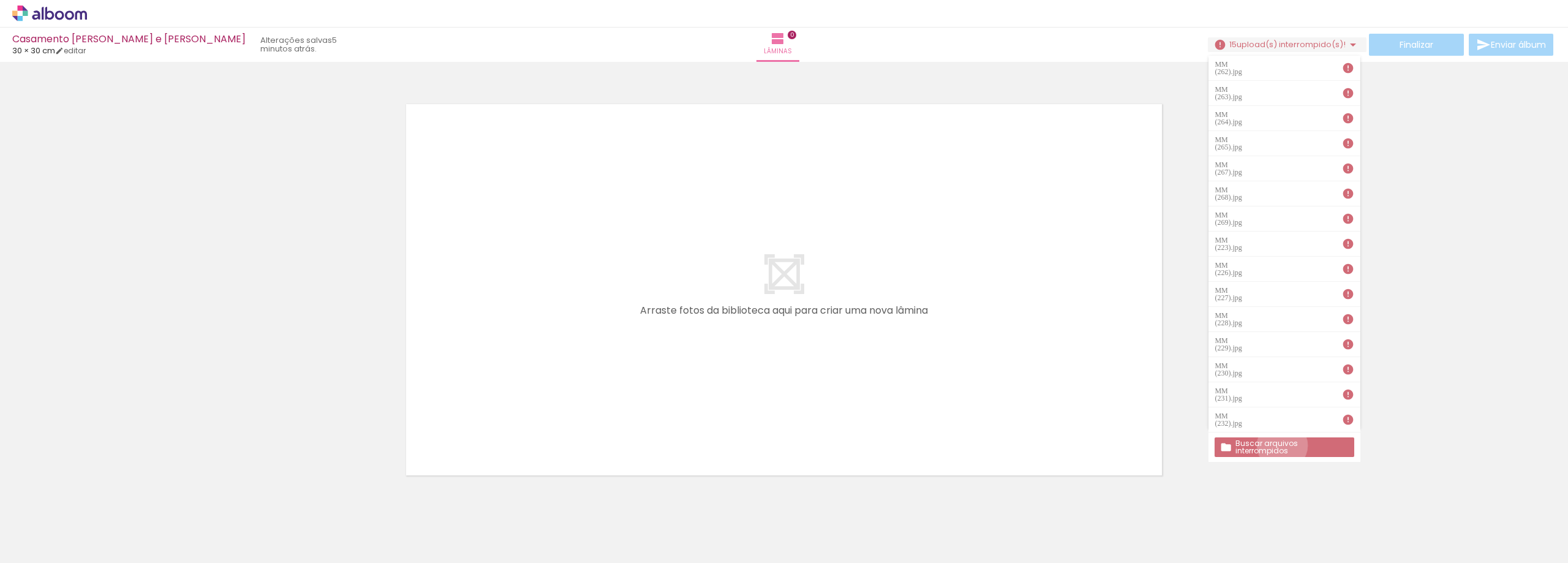
click at [0, 0] on slot "Buscar arquivos interrompidos" at bounding box center [0, 0] width 0 height 0
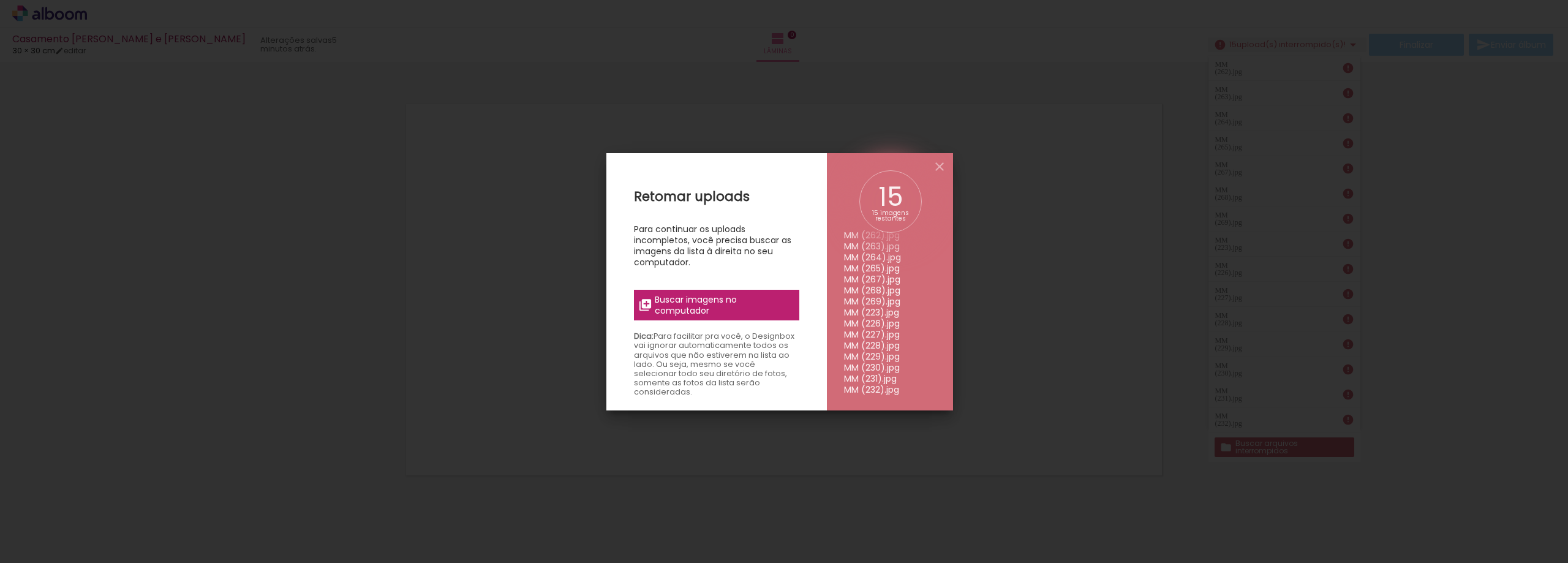
scroll to position [22, 0]
click at [717, 311] on span "Buscar imagens no computador" at bounding box center [723, 305] width 136 height 22
click at [0, 0] on input "file" at bounding box center [0, 0] width 0 height 0
click at [936, 169] on iron-icon at bounding box center [939, 166] width 15 height 15
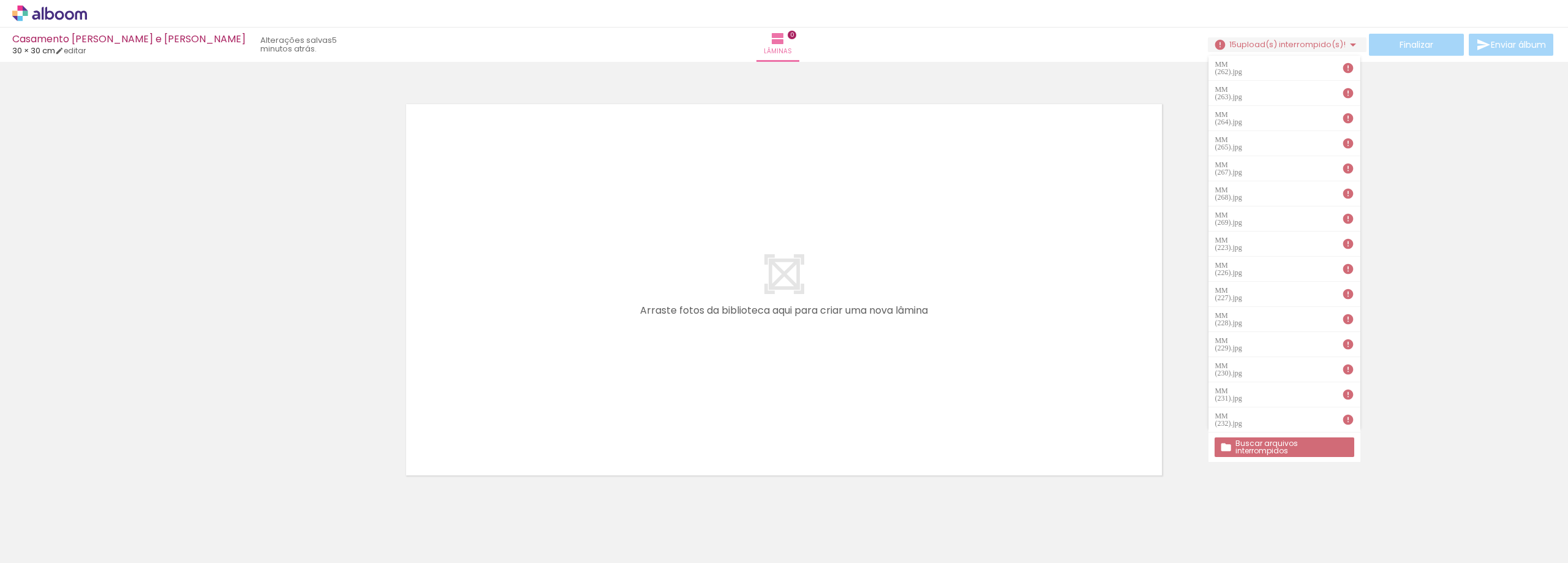
click at [138, 189] on div at bounding box center [784, 274] width 1568 height 416
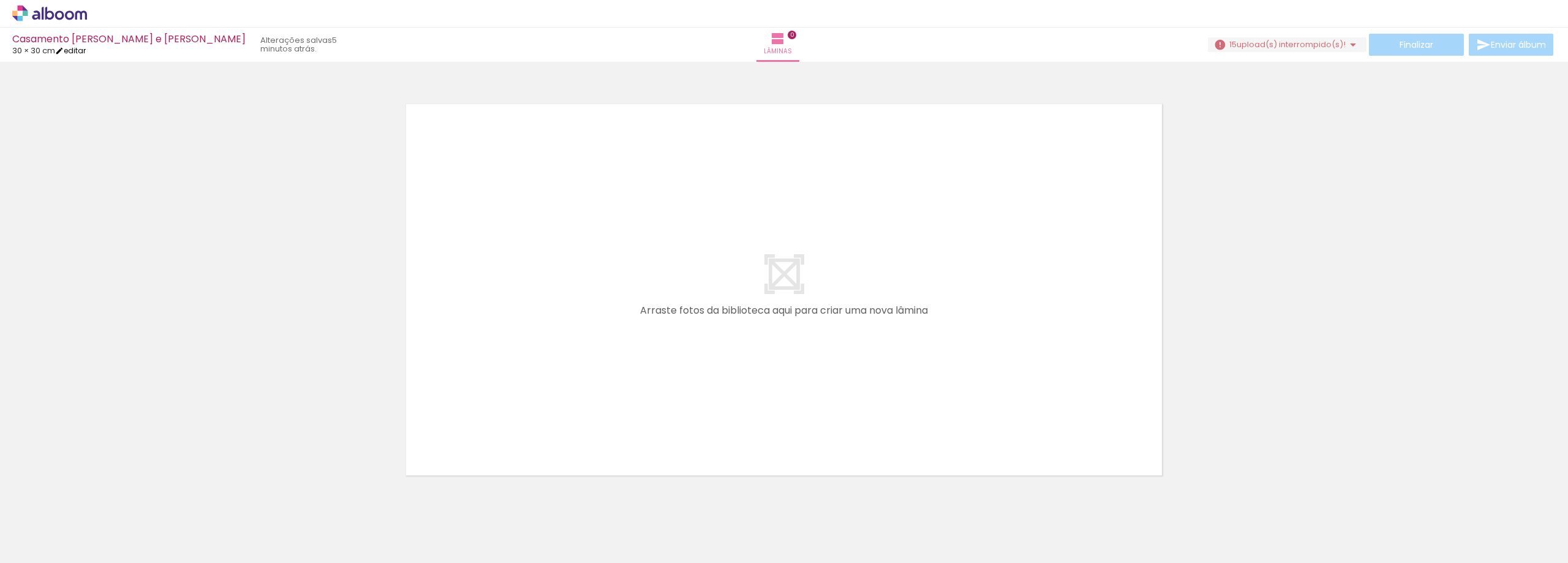
click at [75, 49] on link "editar" at bounding box center [70, 51] width 31 height 10
type input "5"
type input "30"
type input "60"
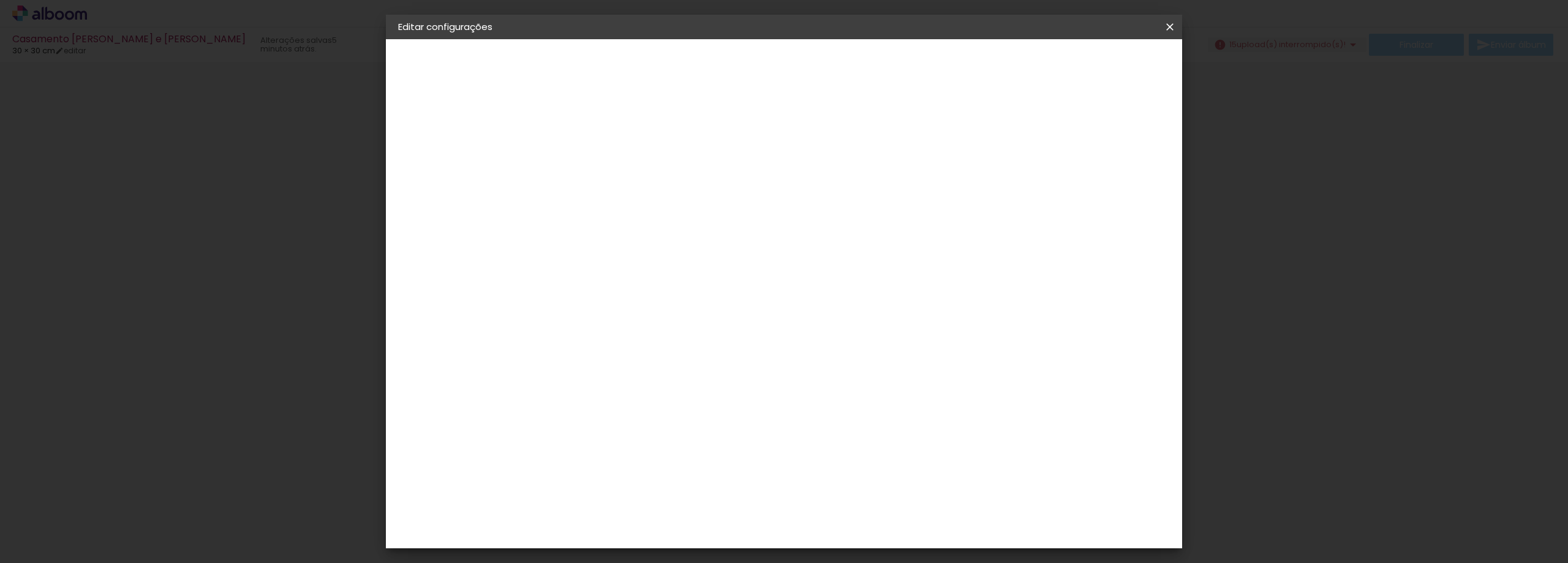
click at [439, 127] on div "2. Especificações" at bounding box center [465, 125] width 134 height 15
click at [445, 66] on div "1. Informações" at bounding box center [465, 65] width 134 height 15
click at [984, 72] on paper-button "Voltar" at bounding box center [959, 65] width 49 height 21
click at [627, 279] on div "3ZERO5" at bounding box center [608, 276] width 37 height 10
click at [0, 0] on slot "Avançar" at bounding box center [0, 0] width 0 height 0
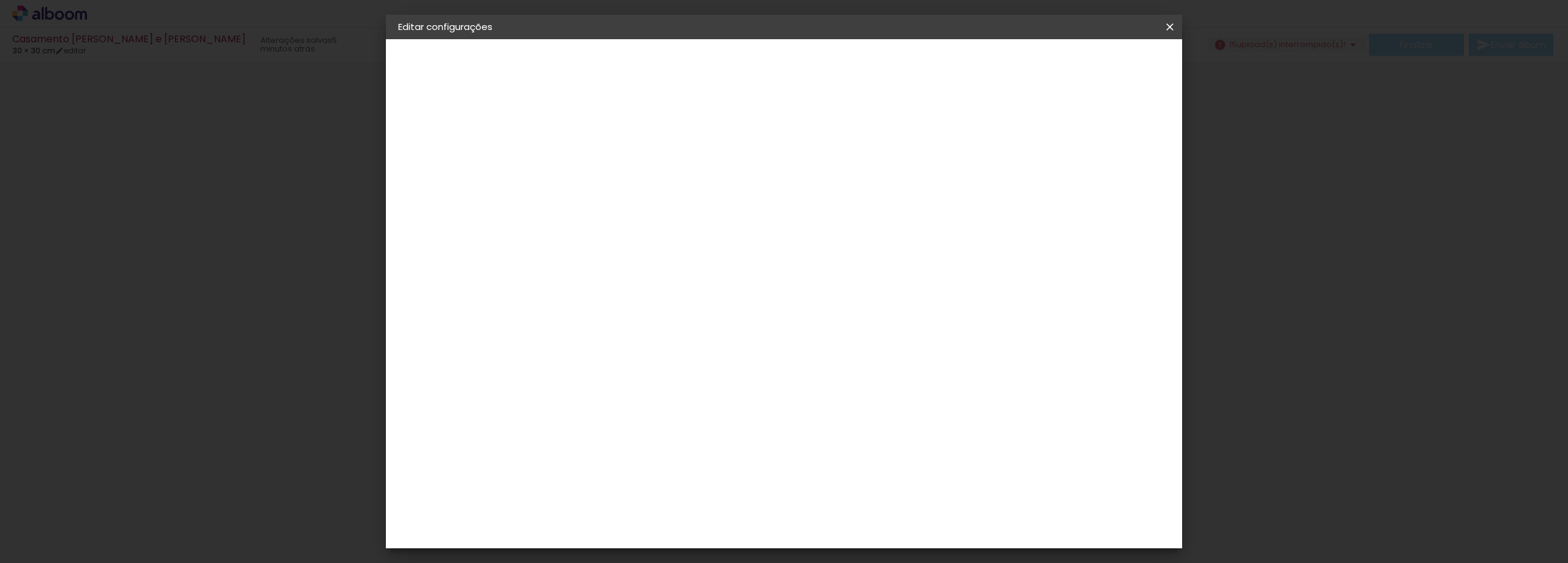
click at [665, 213] on paper-input-container "Linha" at bounding box center [629, 214] width 71 height 31
click at [0, 0] on slot "Premium" at bounding box center [0, 0] width 0 height 0
type input "Premium"
click at [681, 381] on span "42 × 30" at bounding box center [652, 397] width 57 height 33
click at [0, 0] on slot "Avançar" at bounding box center [0, 0] width 0 height 0
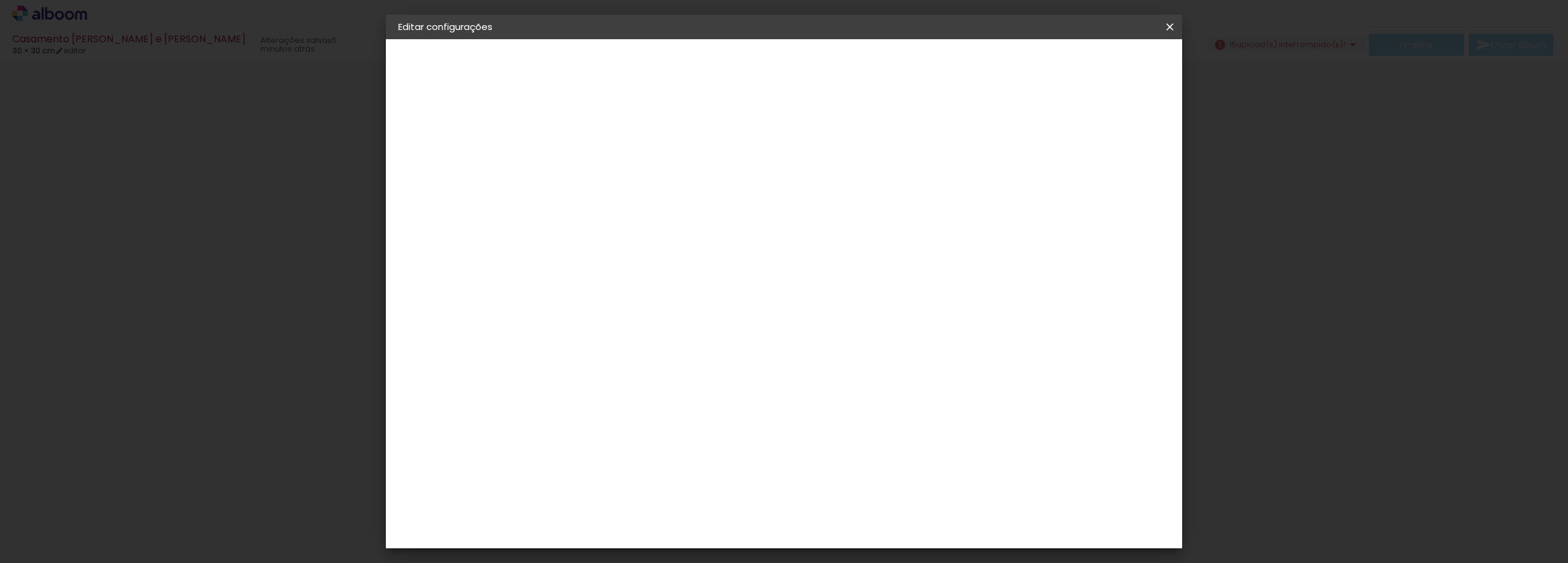
click at [1093, 69] on span "Salvar configurações" at bounding box center [1047, 64] width 90 height 8
click at [1075, 64] on span "Salvar configurações" at bounding box center [1047, 64] width 90 height 8
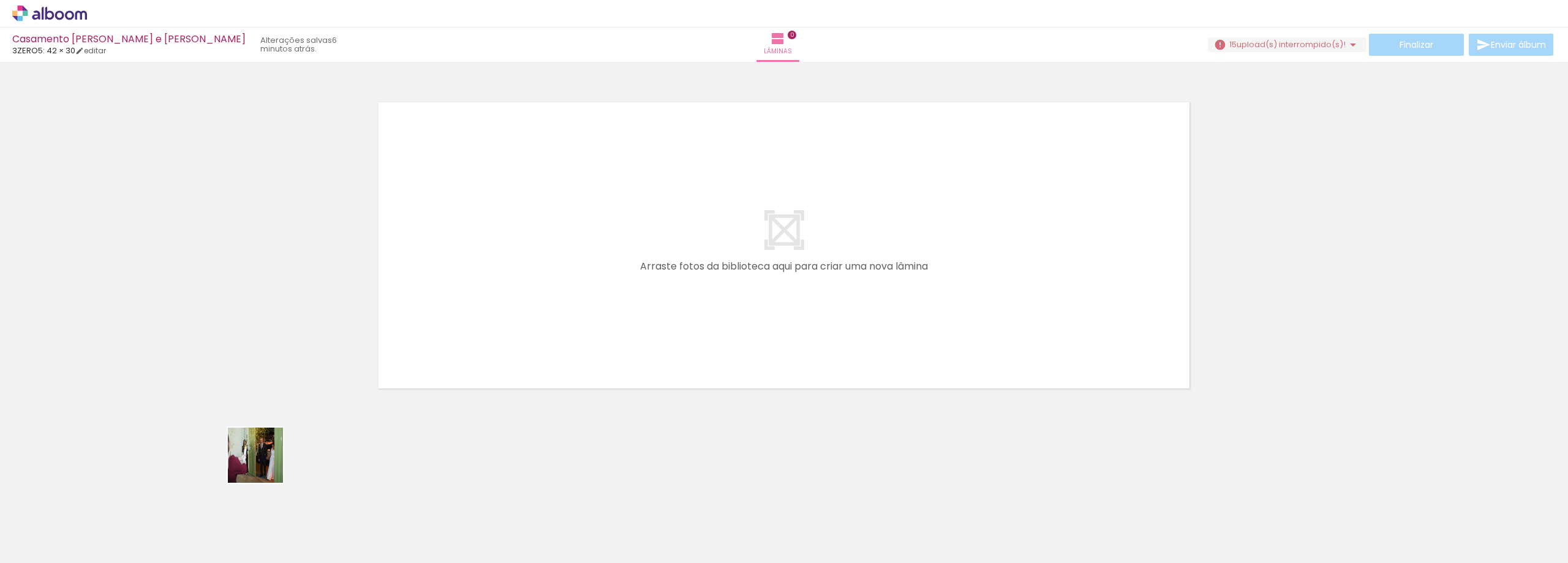
drag, startPoint x: 127, startPoint y: 530, endPoint x: 676, endPoint y: 310, distance: 591.4
click at [676, 310] on quentale-workspace at bounding box center [784, 282] width 1568 height 563
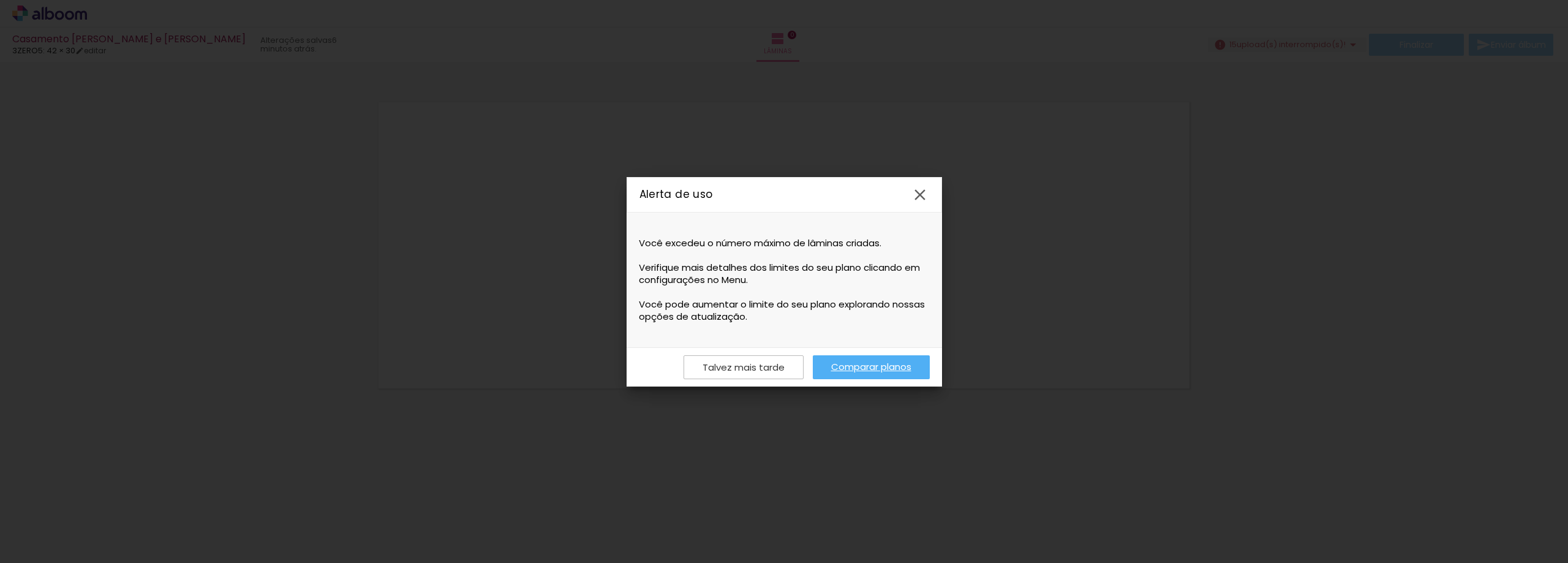
click at [0, 0] on slot "Talvez mais tarde" at bounding box center [0, 0] width 0 height 0
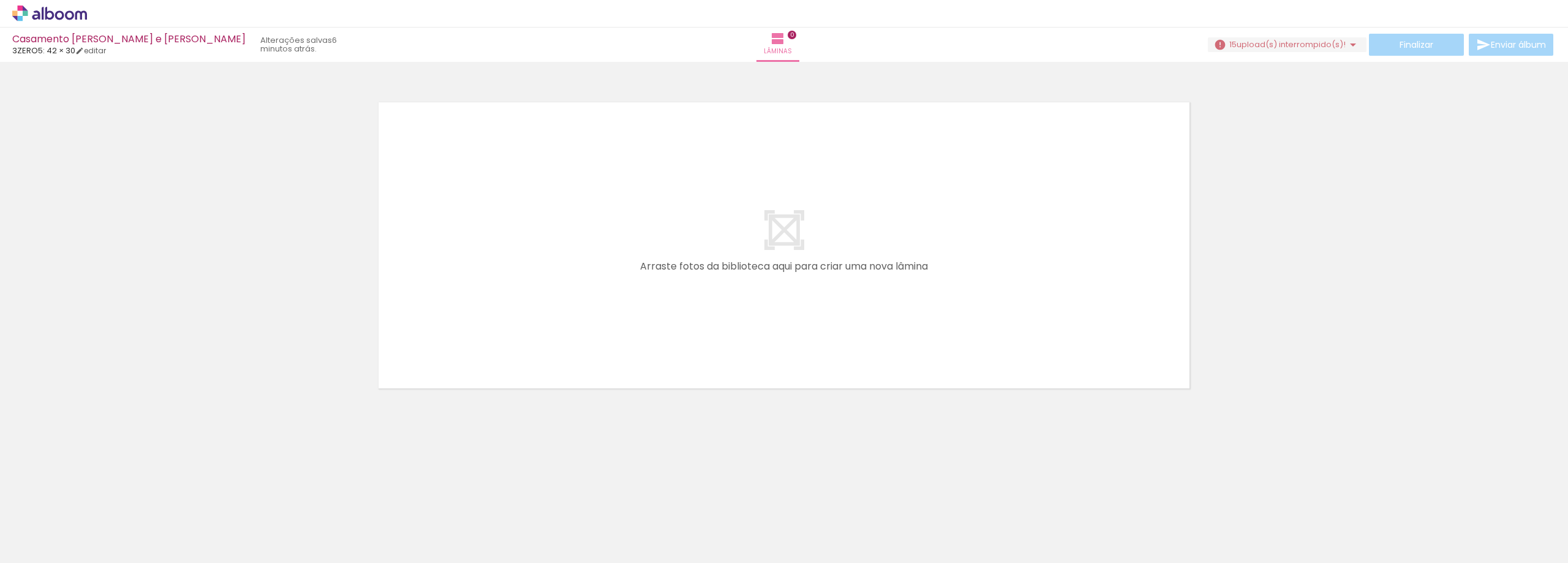
click at [29, 18] on icon at bounding box center [49, 13] width 75 height 16
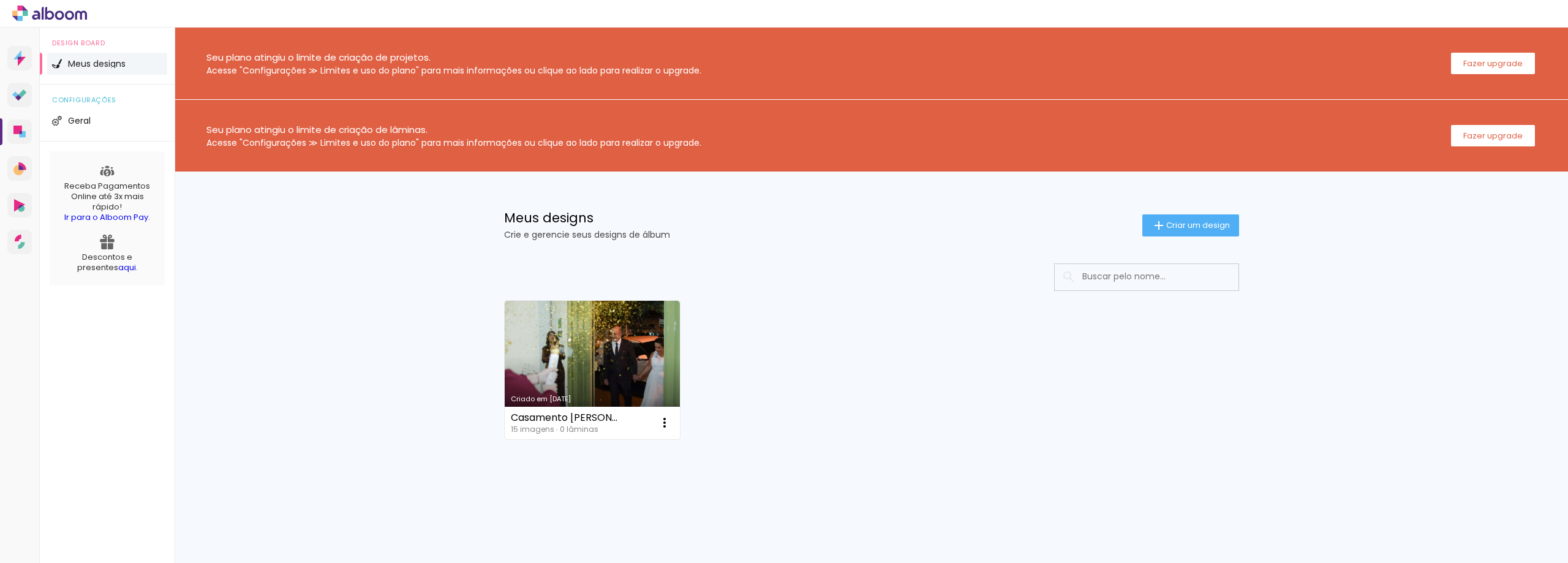
click at [1476, 123] on div "Seu plano atingiu o limite de criação de lâminas. Acesse "Configurações ≫ Limit…" at bounding box center [871, 136] width 1393 height 72
click at [0, 0] on slot "Fazer upgrade" at bounding box center [0, 0] width 0 height 0
